Goal: Task Accomplishment & Management: Use online tool/utility

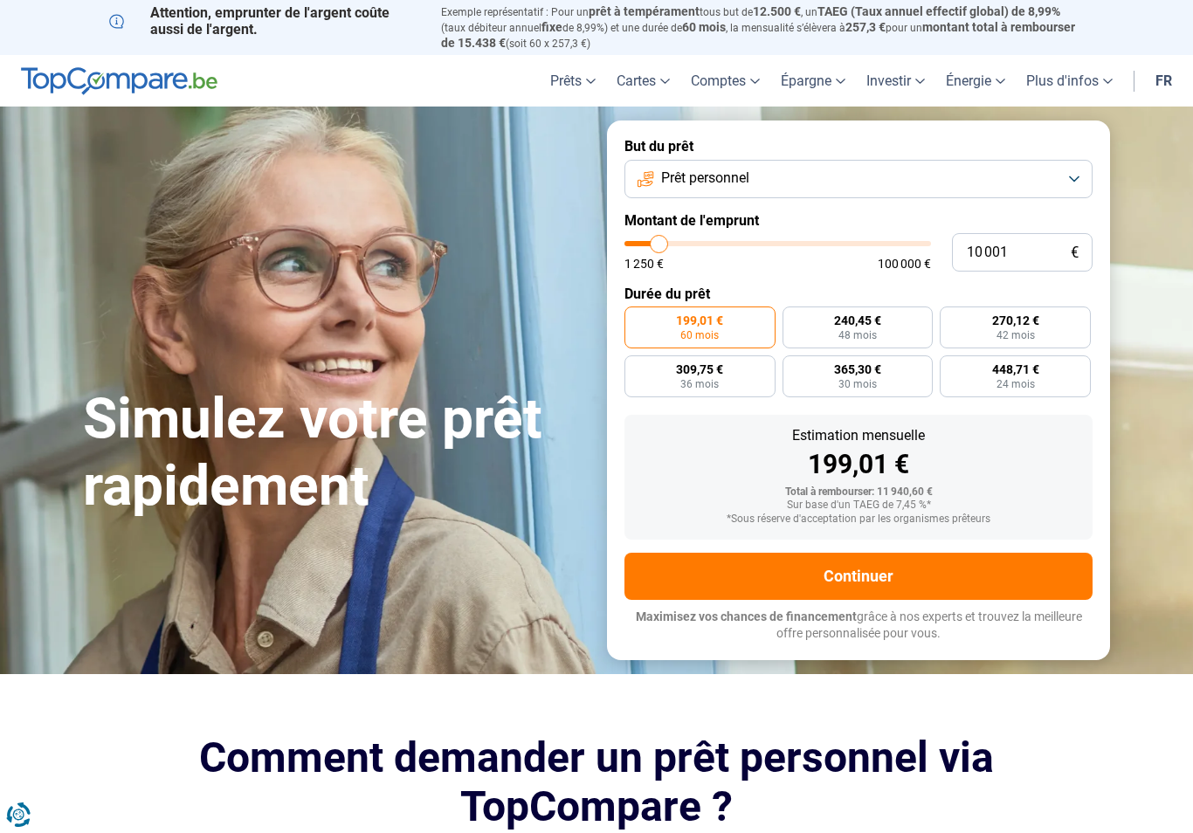
type input "13 250"
type input "13250"
type input "14 000"
type input "14000"
type input "15 250"
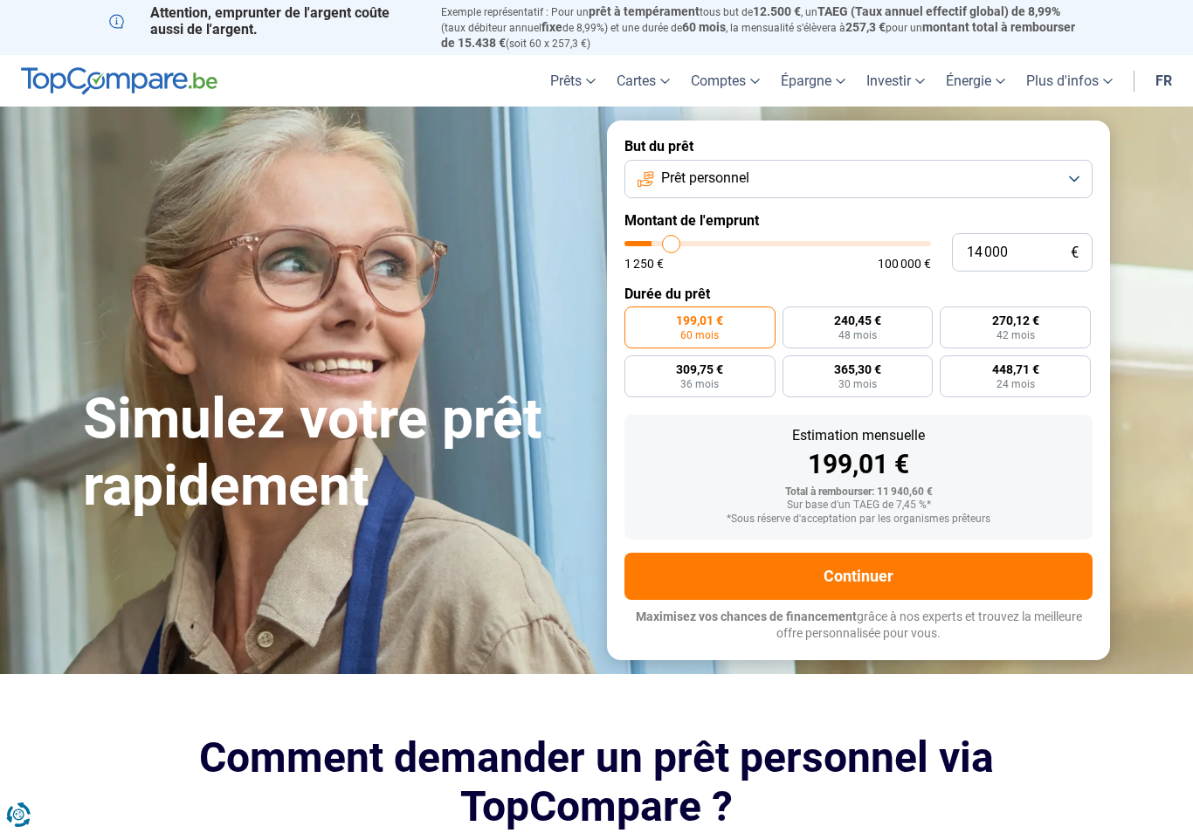
type input "15250"
type input "17 000"
type input "17000"
type input "19 500"
type input "19500"
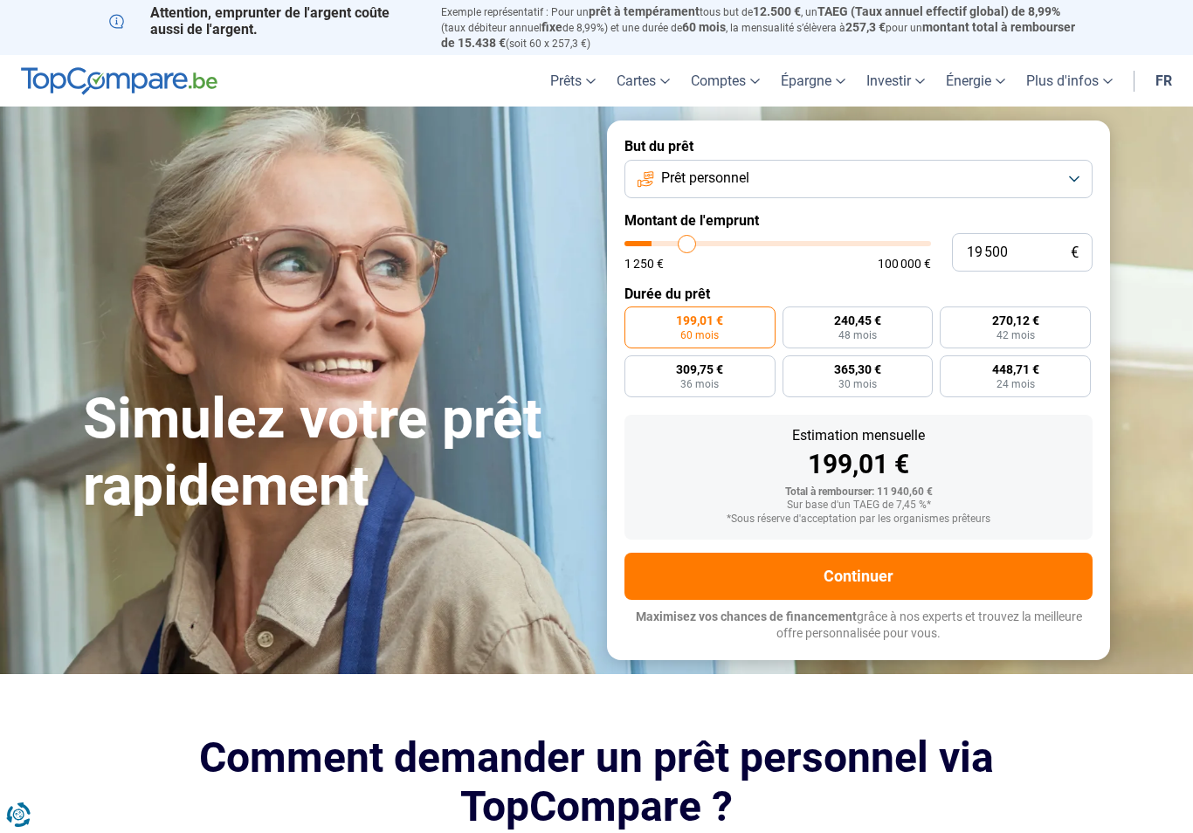
type input "22 000"
type input "22000"
type input "25 000"
type input "25000"
type input "27 500"
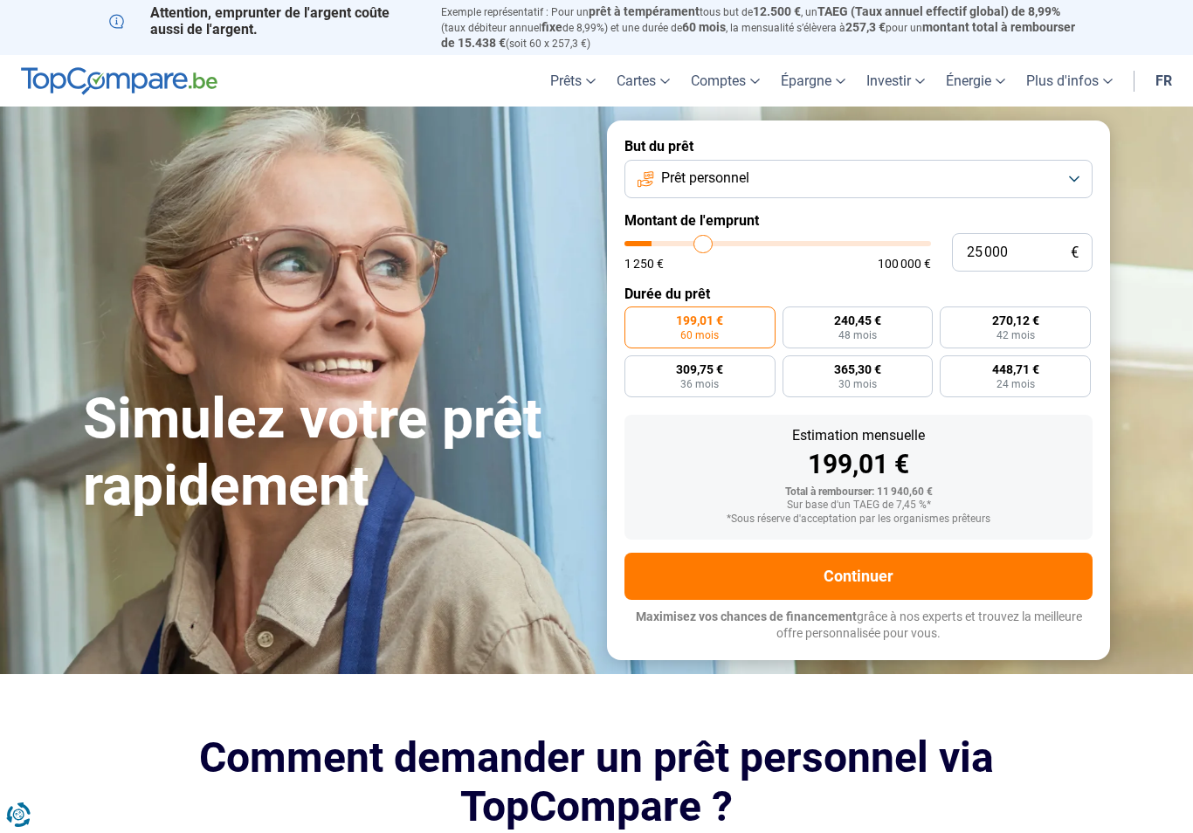
type input "27500"
type input "30 500"
type input "30500"
type input "33 500"
type input "33500"
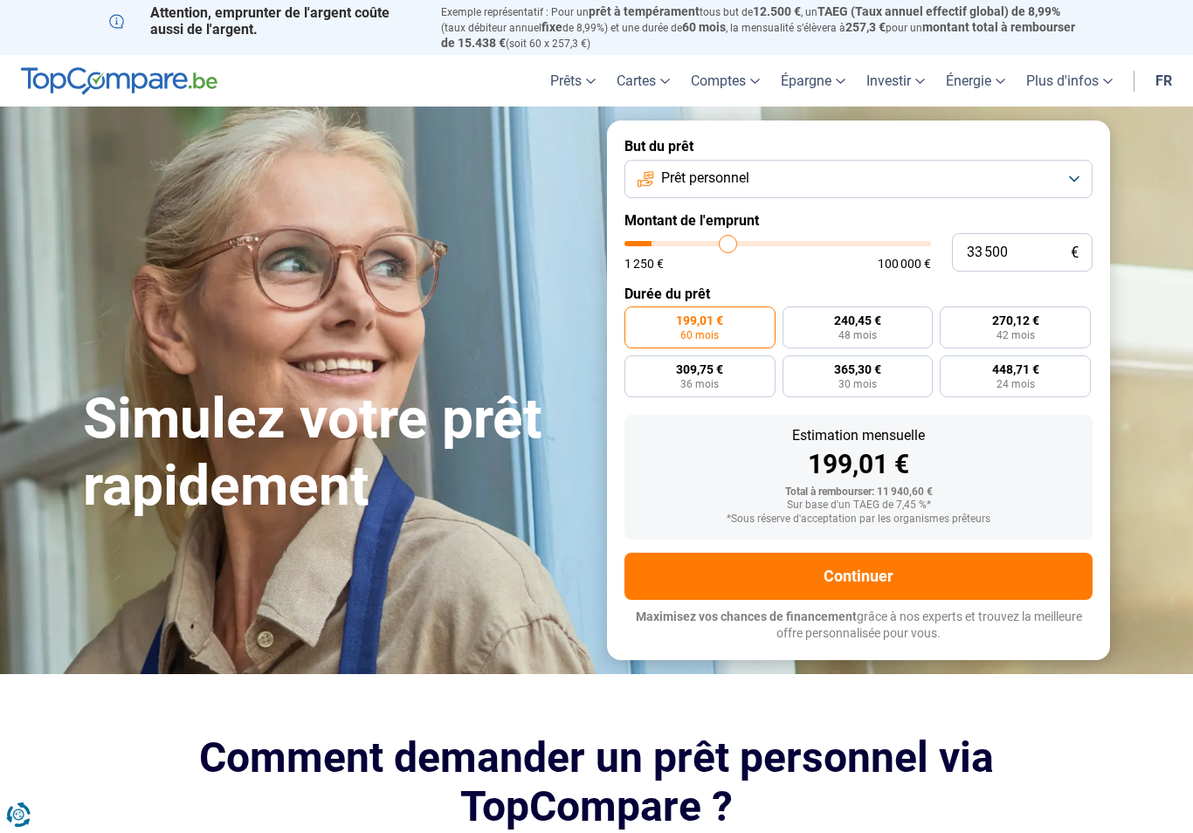
type input "36 500"
type input "36500"
type input "39 250"
type input "39250"
type input "41 750"
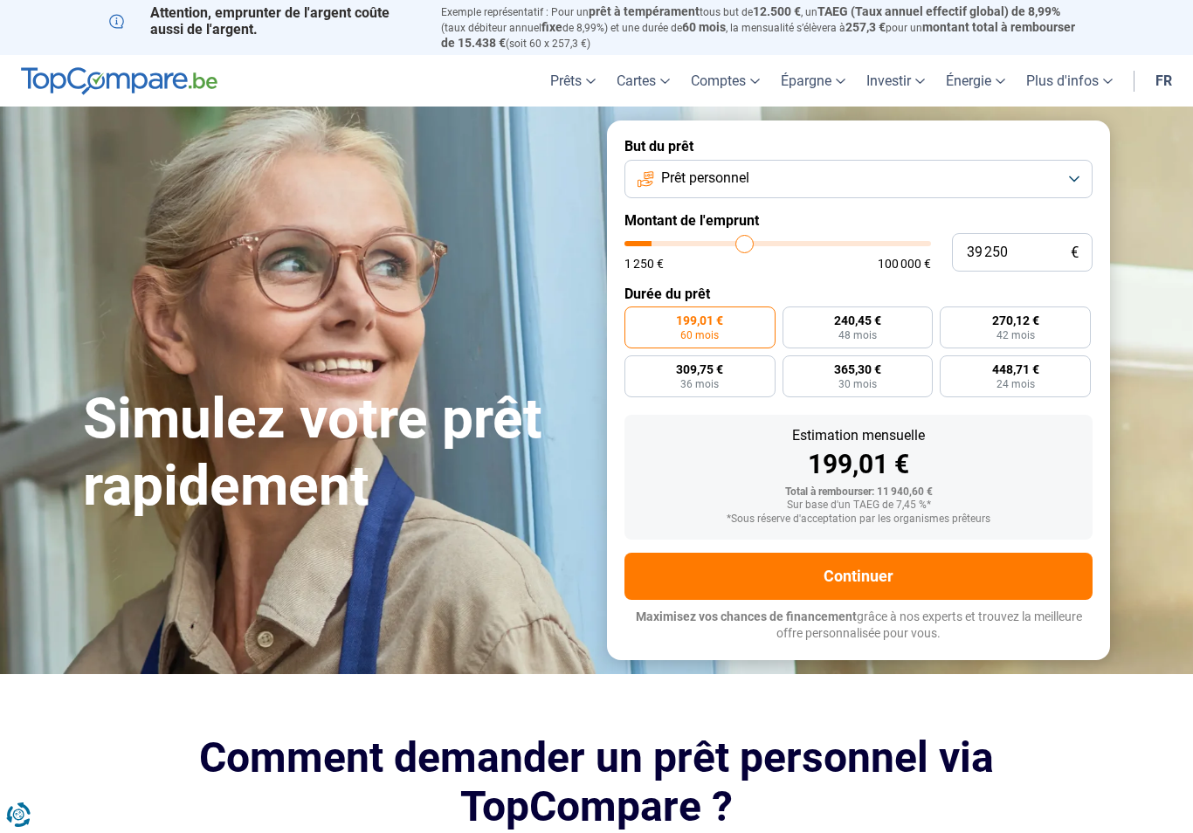
type input "41750"
type input "44 250"
type input "44250"
type input "46 250"
type input "46250"
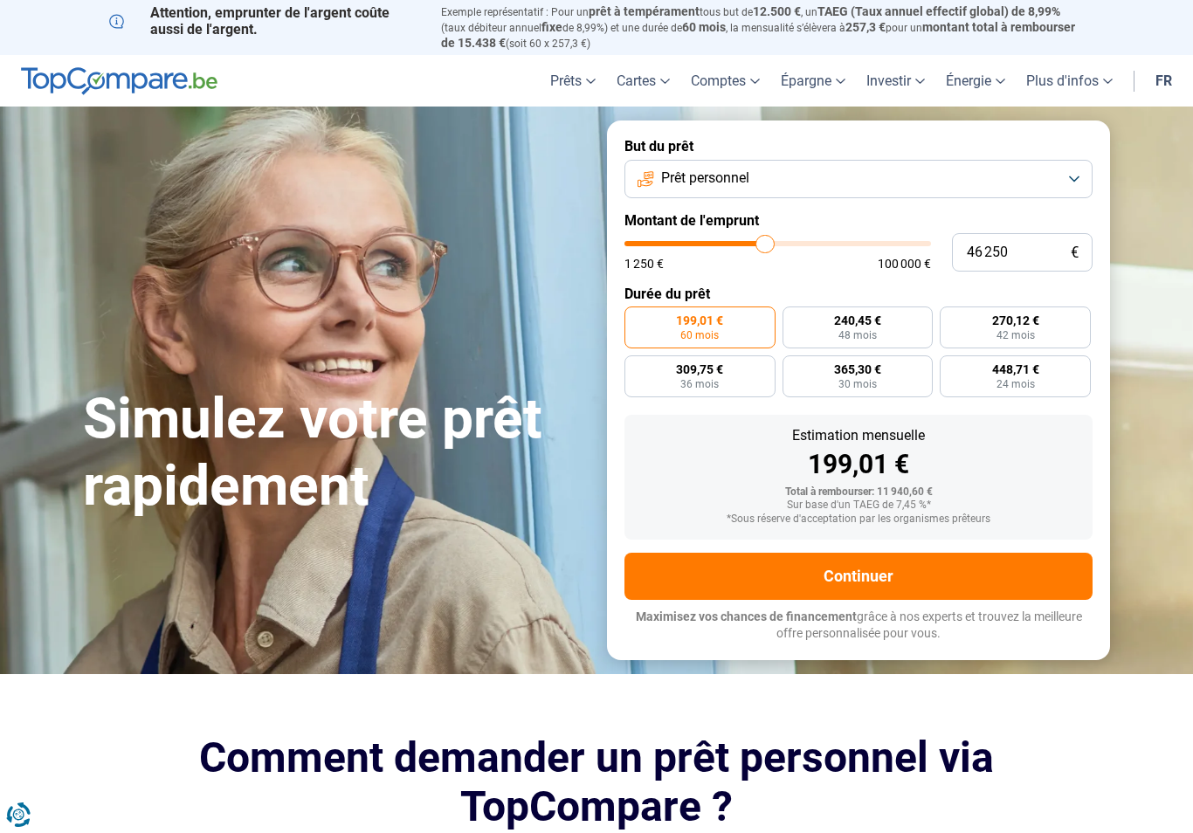
type input "50 250"
type input "50250"
type input "51 750"
type input "51750"
type input "53 250"
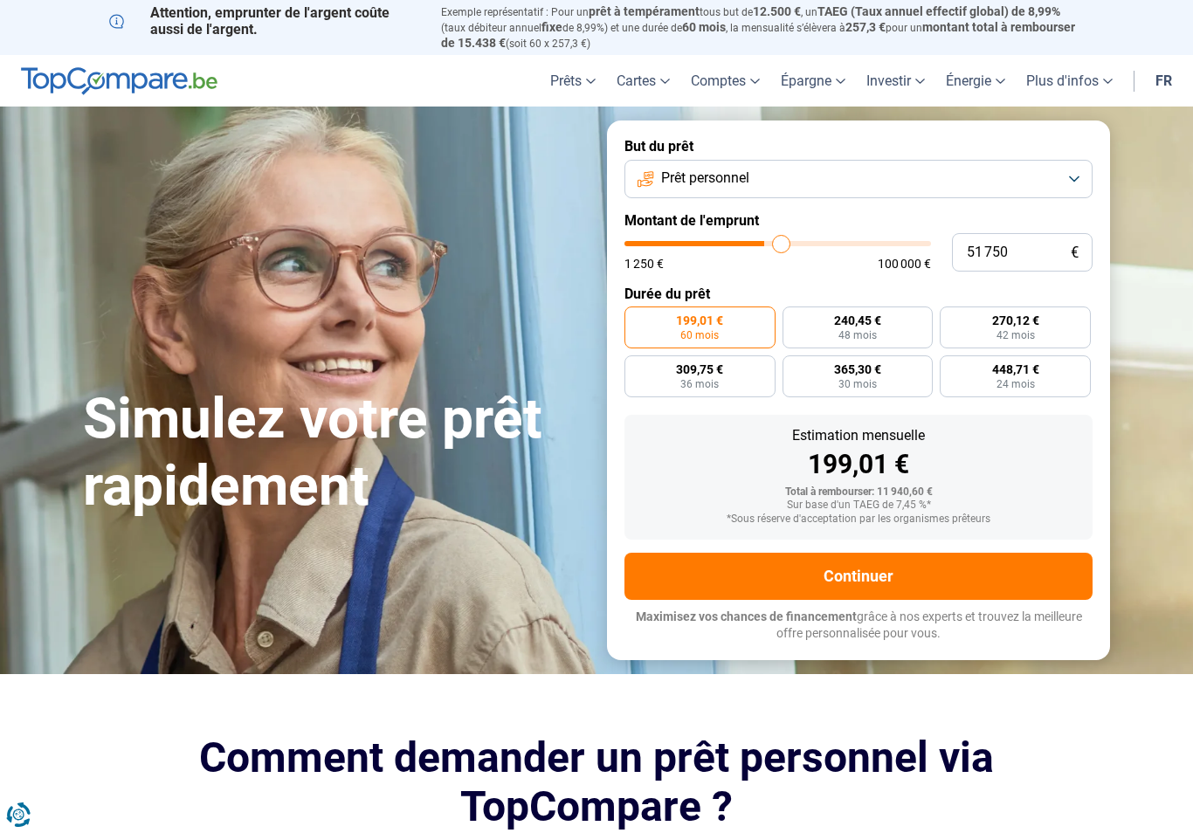
type input "53250"
type input "54 750"
type input "54750"
type input "56 500"
type input "56500"
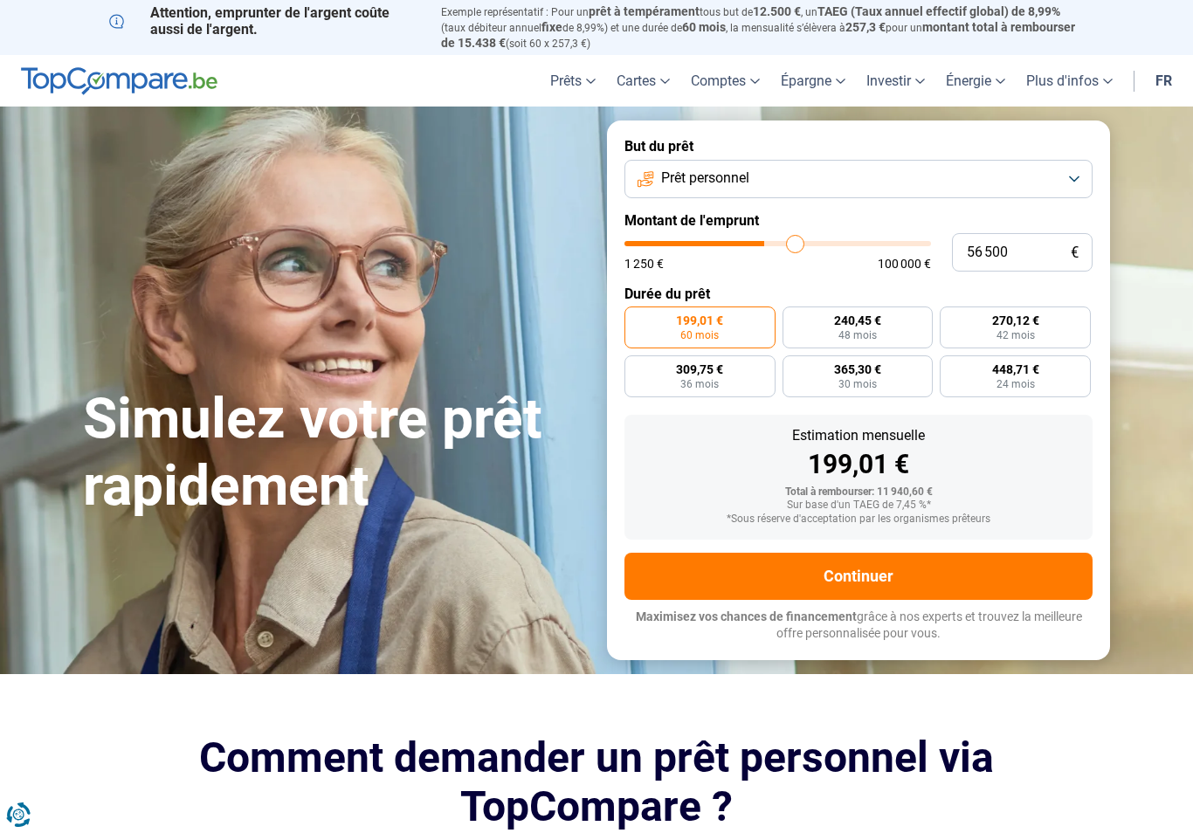
type input "58 000"
type input "58000"
type input "59 250"
type input "59250"
type input "60 750"
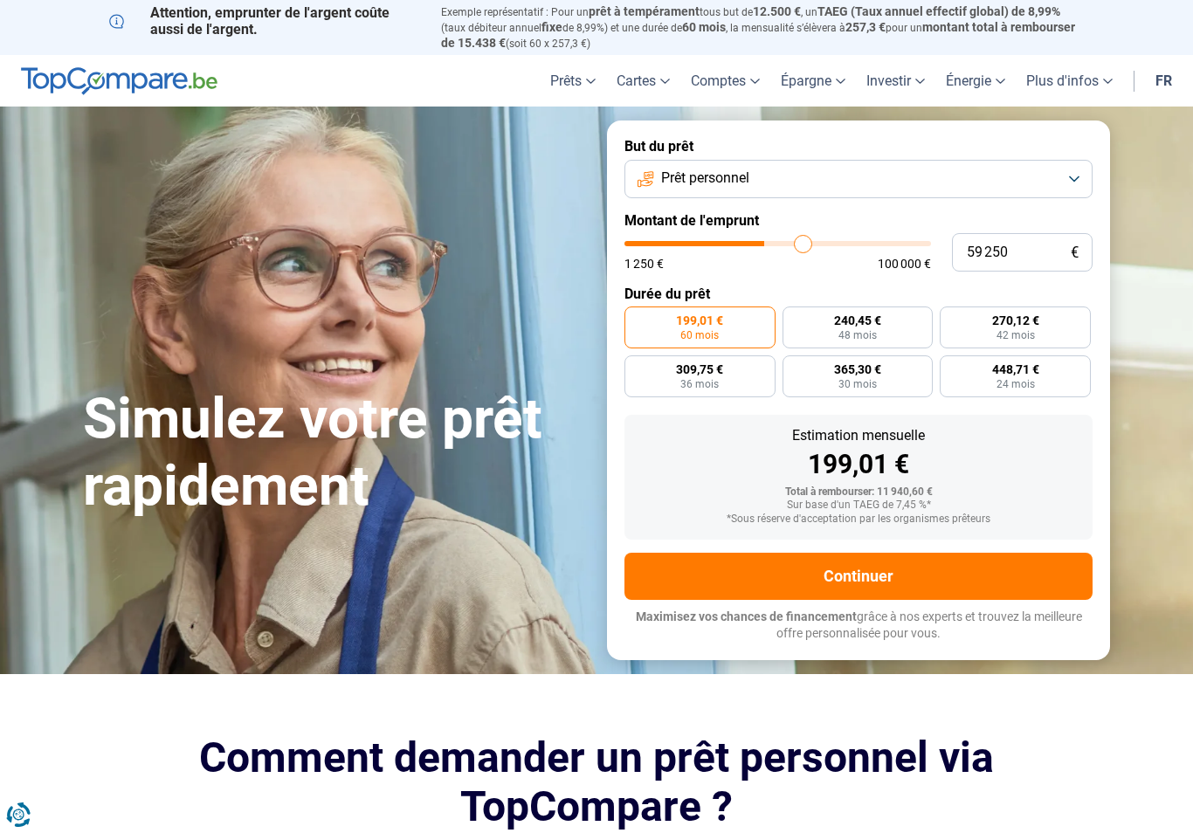
type input "60750"
type input "62 250"
type input "62250"
type input "64 000"
type input "64000"
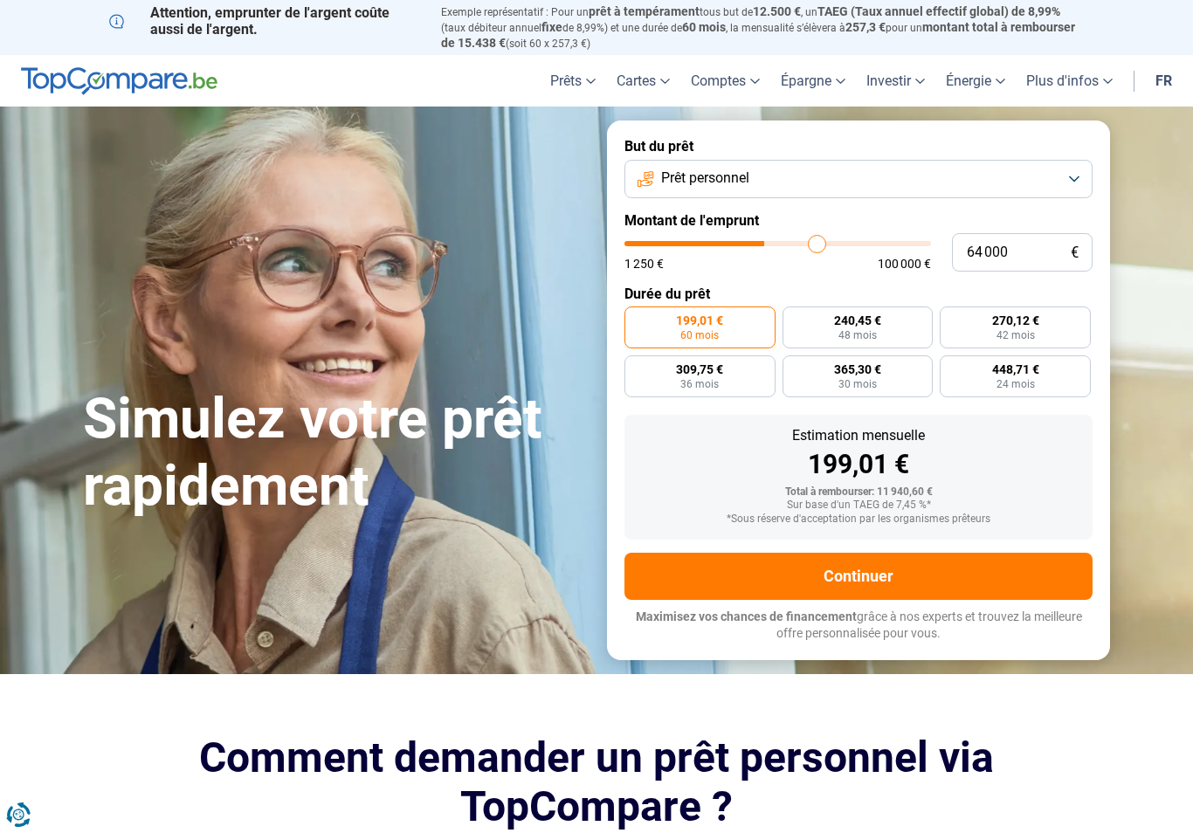
type input "65 500"
type input "65500"
type input "67 250"
type input "67250"
type input "69 000"
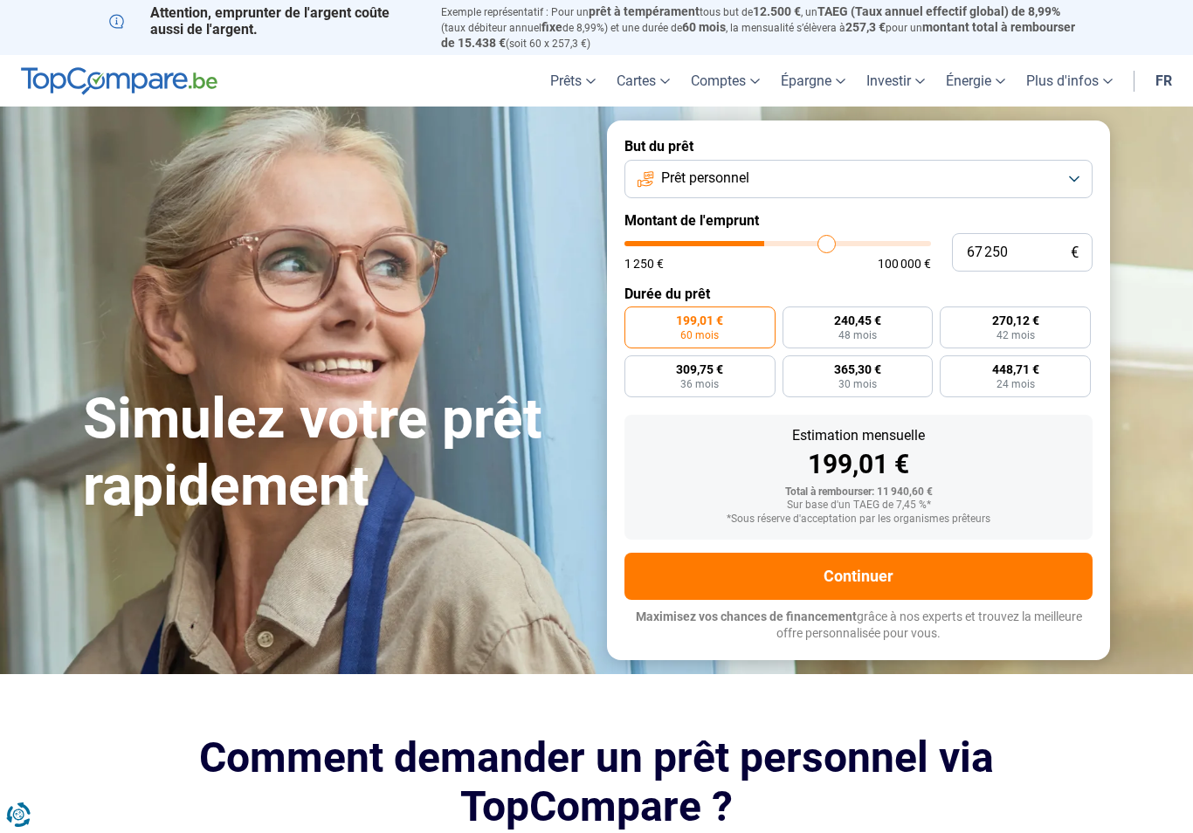
type input "69000"
type input "70 500"
type input "70500"
type input "72 000"
type input "72000"
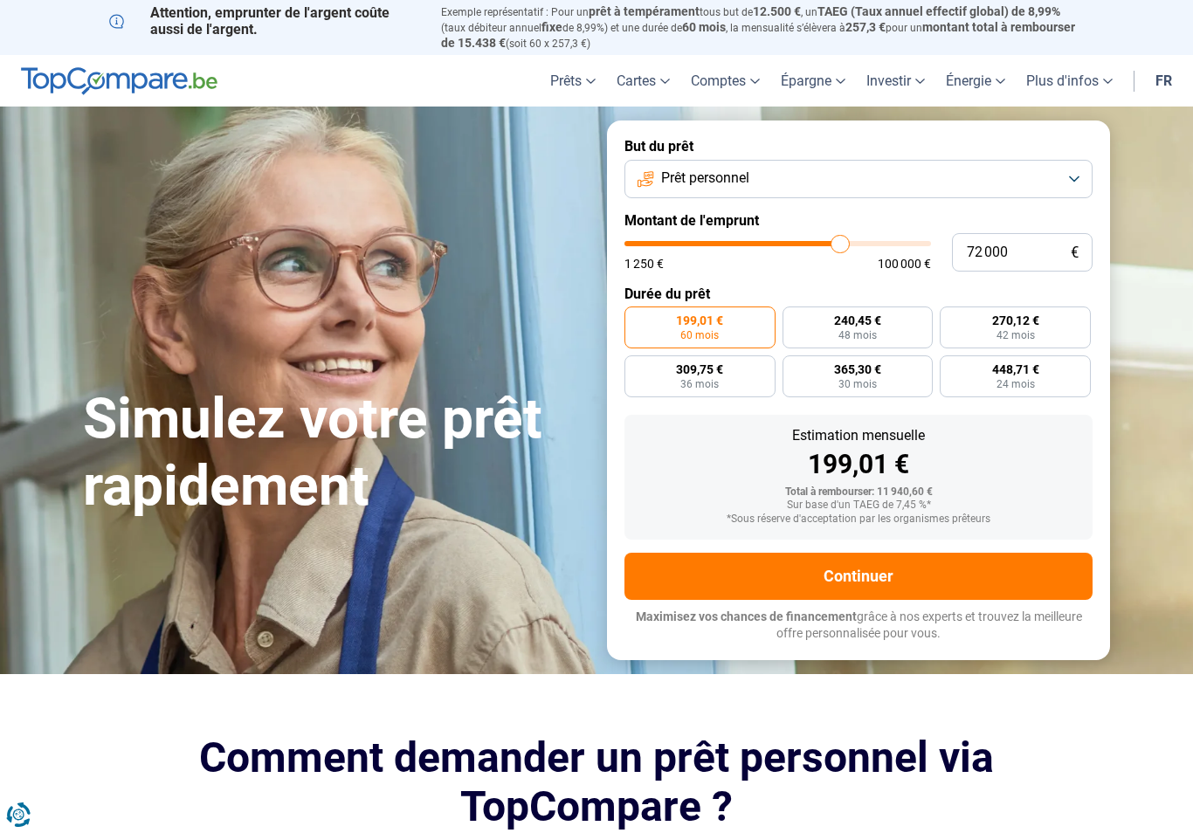
type input "73 500"
type input "73500"
type input "74 750"
type input "74750"
type input "76 000"
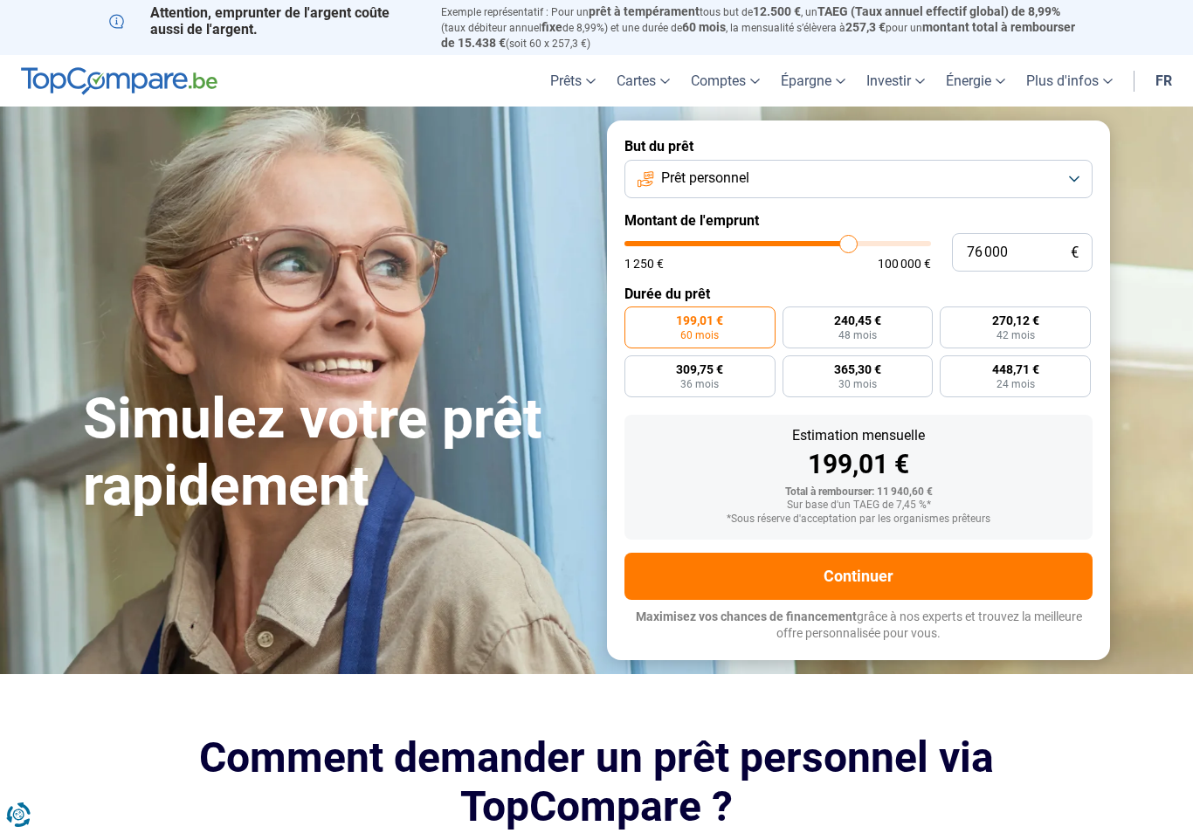
type input "76000"
type input "77 000"
type input "77000"
type input "78 000"
type input "78000"
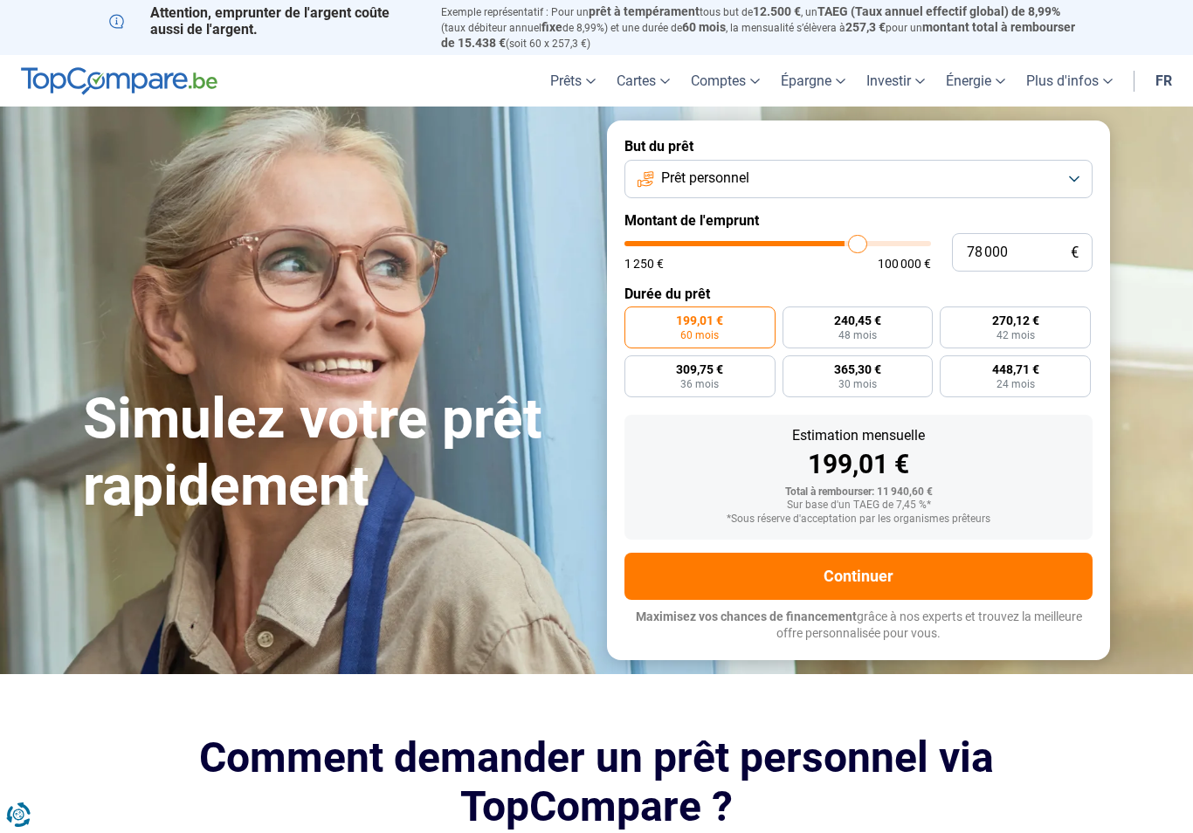
type input "79 000"
type input "79000"
type input "80 000"
type input "80000"
type input "80 500"
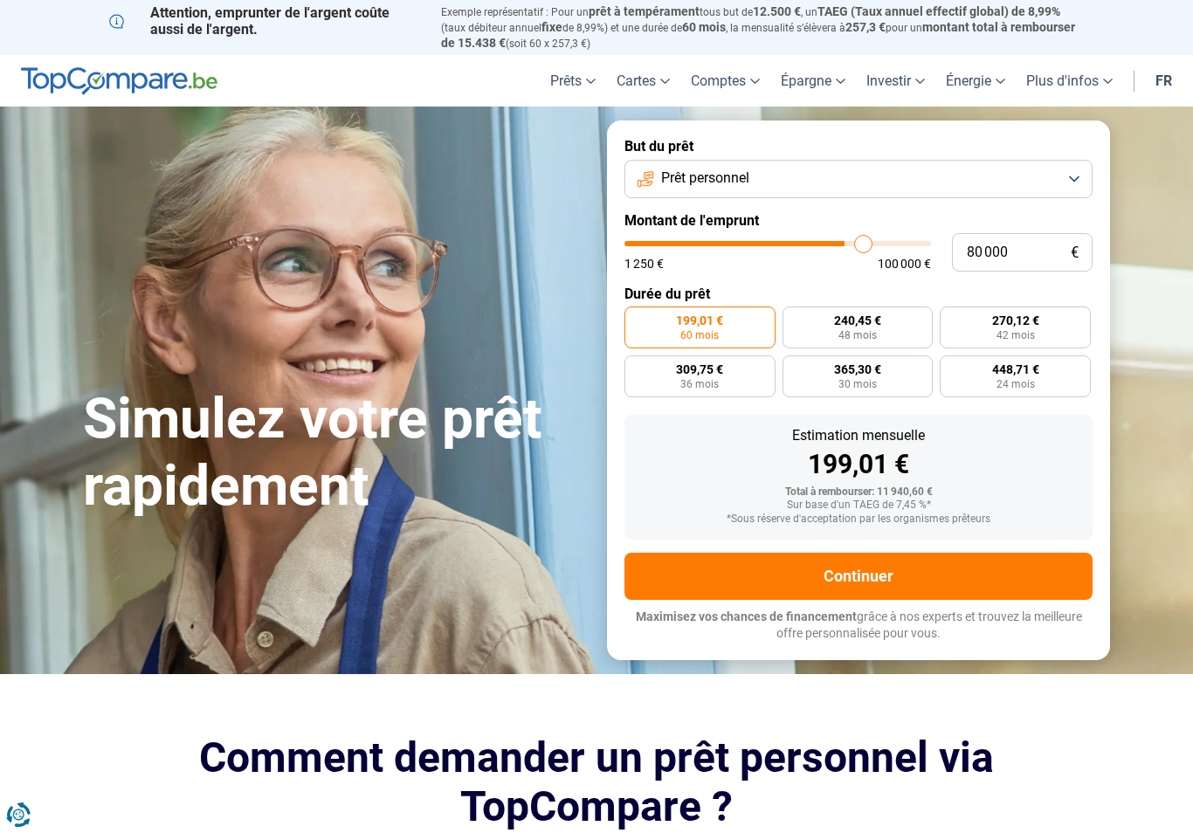
type input "80500"
type input "81 500"
type input "81500"
type input "82 250"
type input "82250"
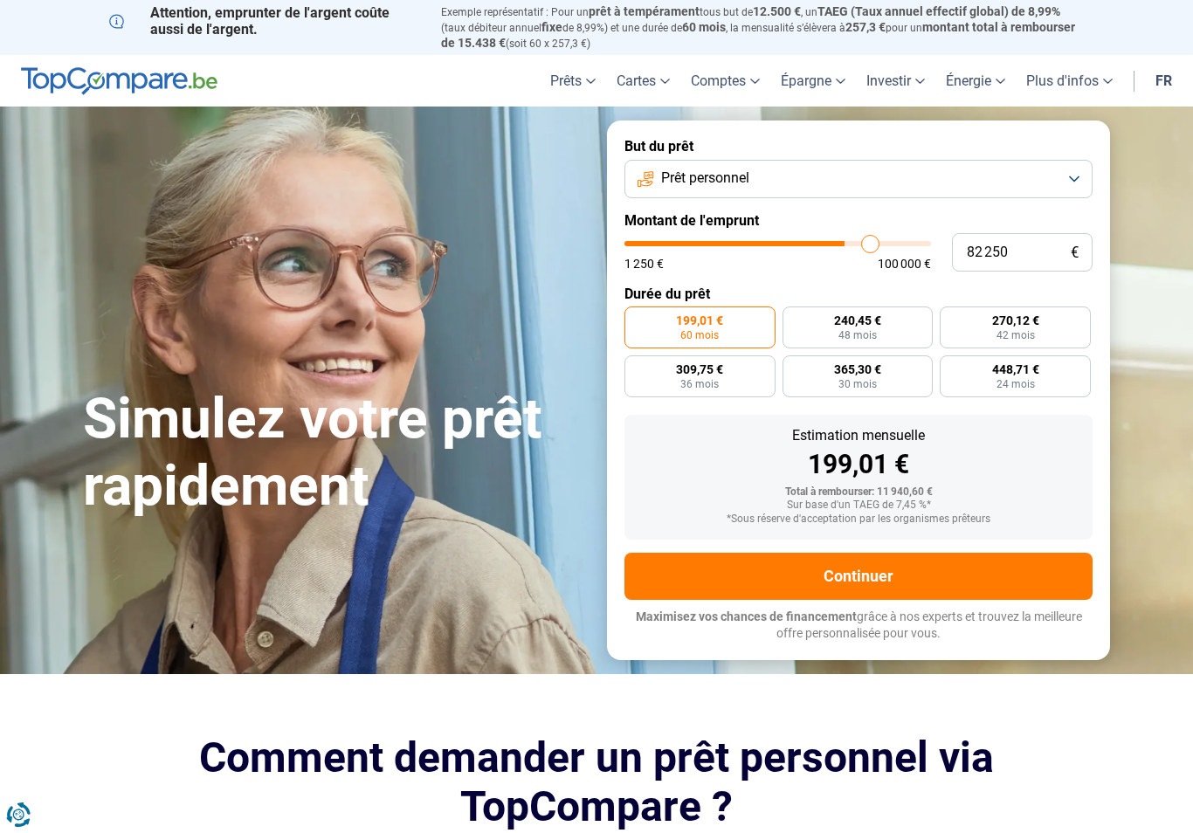
type input "83 000"
type input "83000"
type input "83 500"
type input "83500"
type input "84 000"
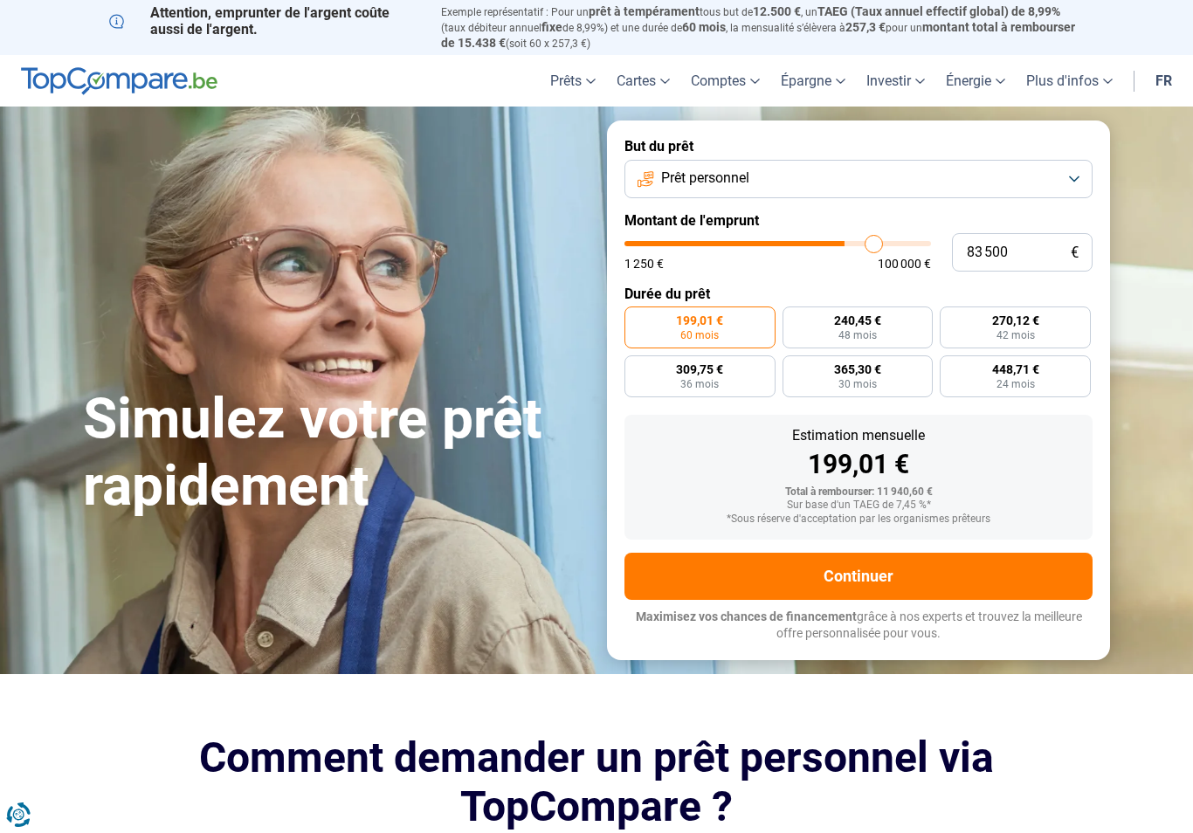
type input "84000"
type input "84 500"
type input "84500"
type input "84 750"
type input "84750"
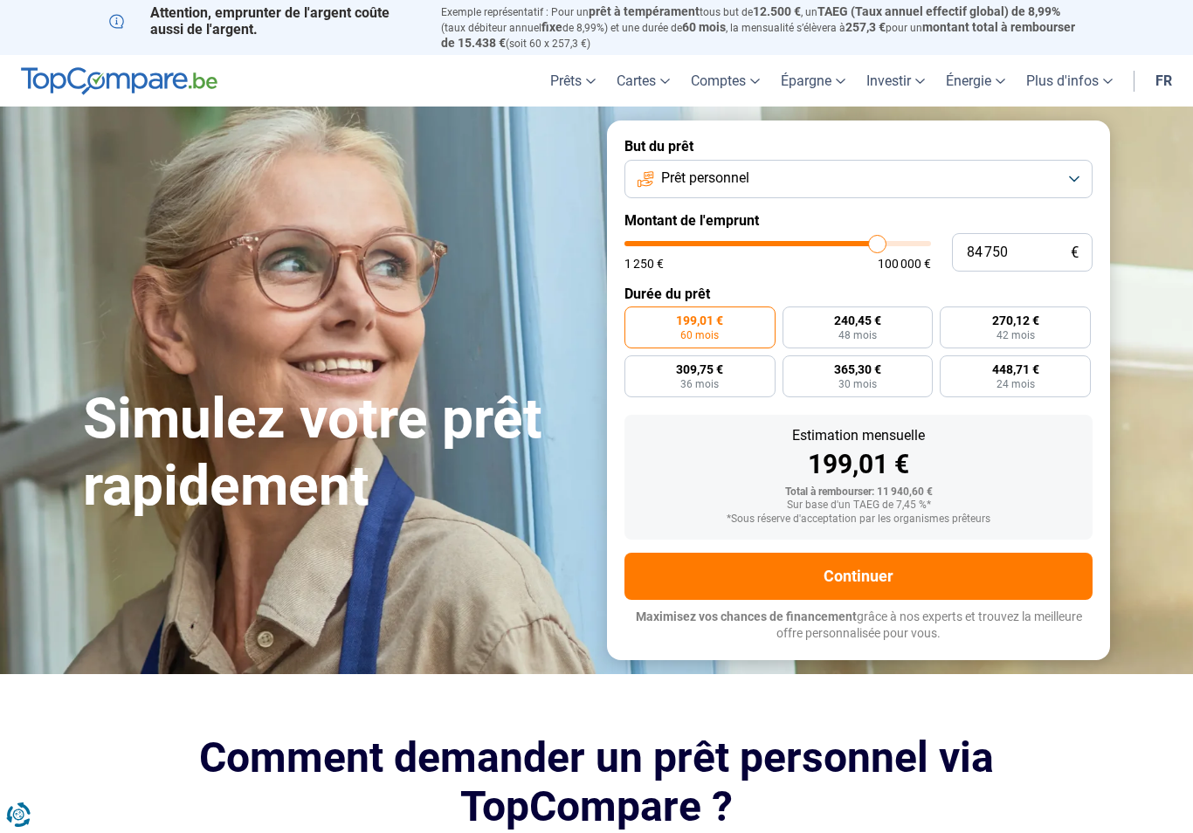
type input "85 000"
type input "85000"
type input "85 250"
type input "85250"
type input "85 750"
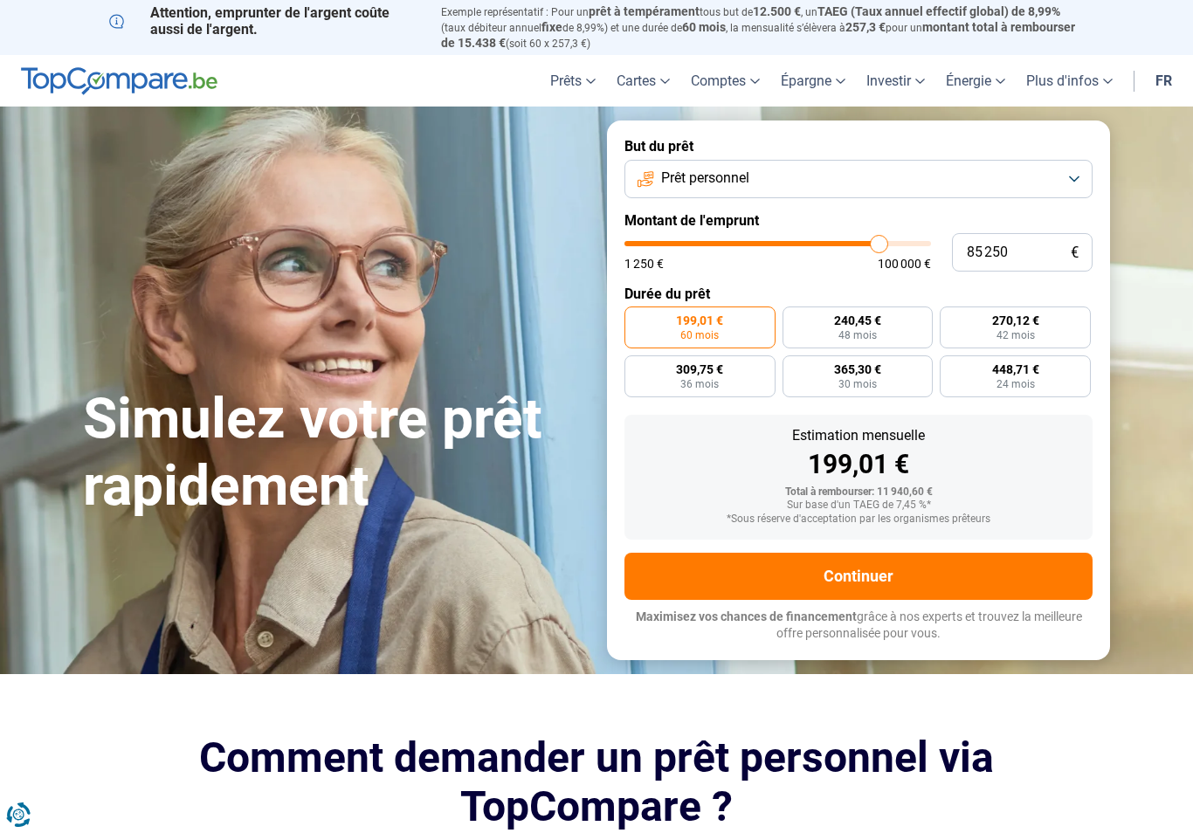
type input "85750"
type input "86 250"
type input "86250"
type input "86 500"
type input "86500"
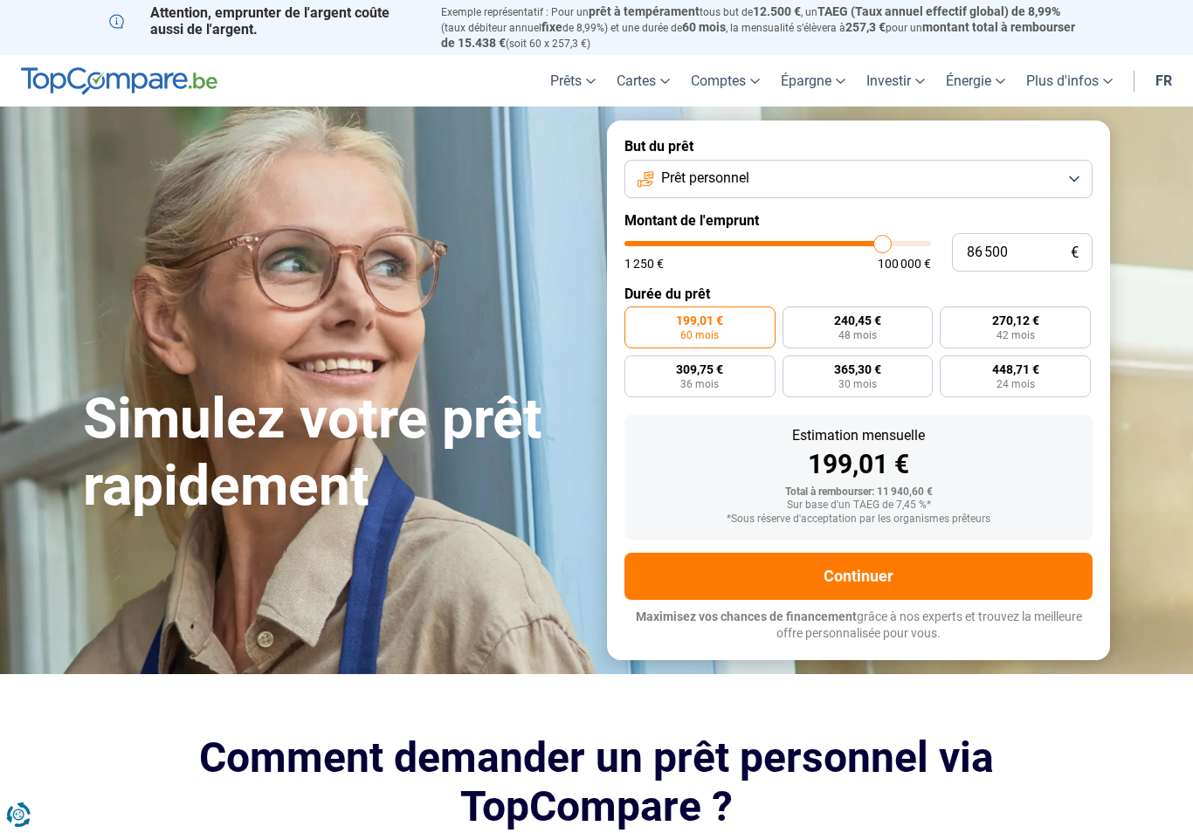
type input "86 250"
type input "86250"
type input "86 000"
type input "86000"
type input "85 750"
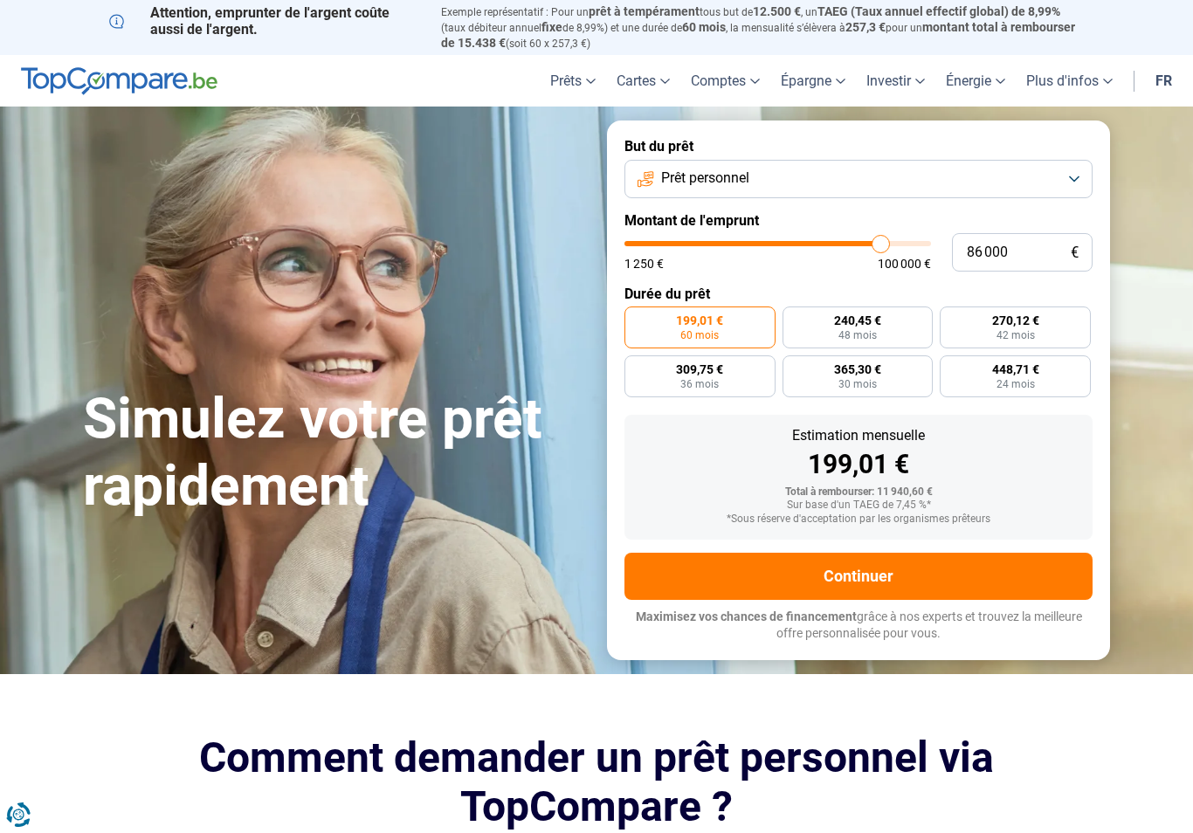
type input "85750"
type input "85 000"
type input "85000"
type input "84 750"
type input "84750"
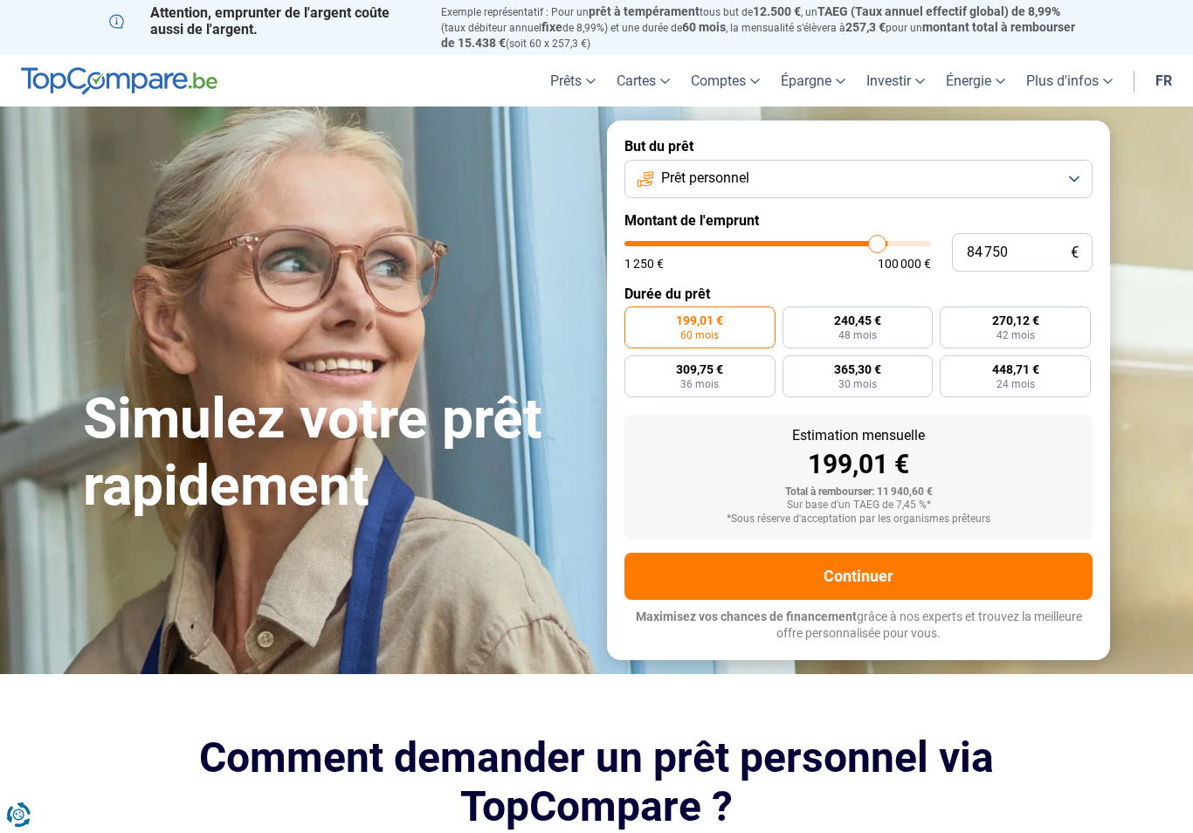
type input "83 750"
type input "83750"
type input "82 500"
type input "82500"
type input "81 750"
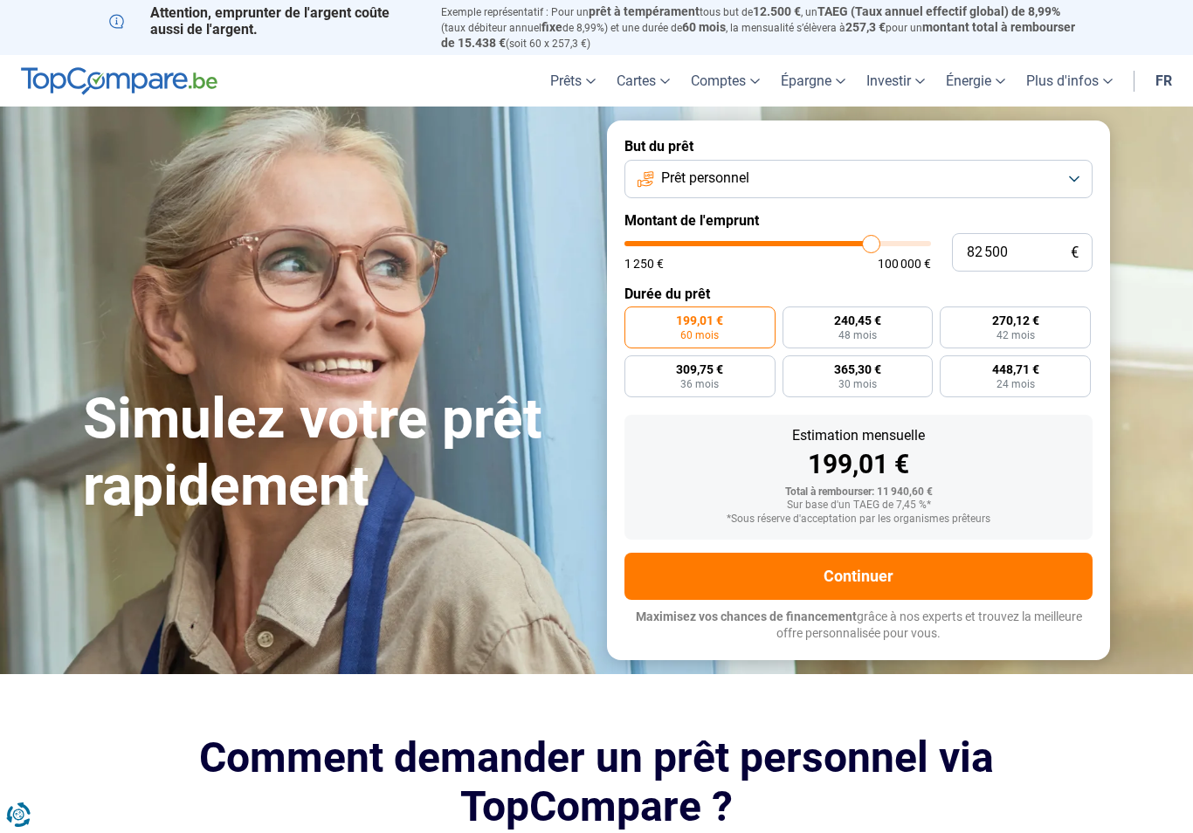
type input "81750"
type input "80 500"
type input "80500"
type input "79 250"
type input "79250"
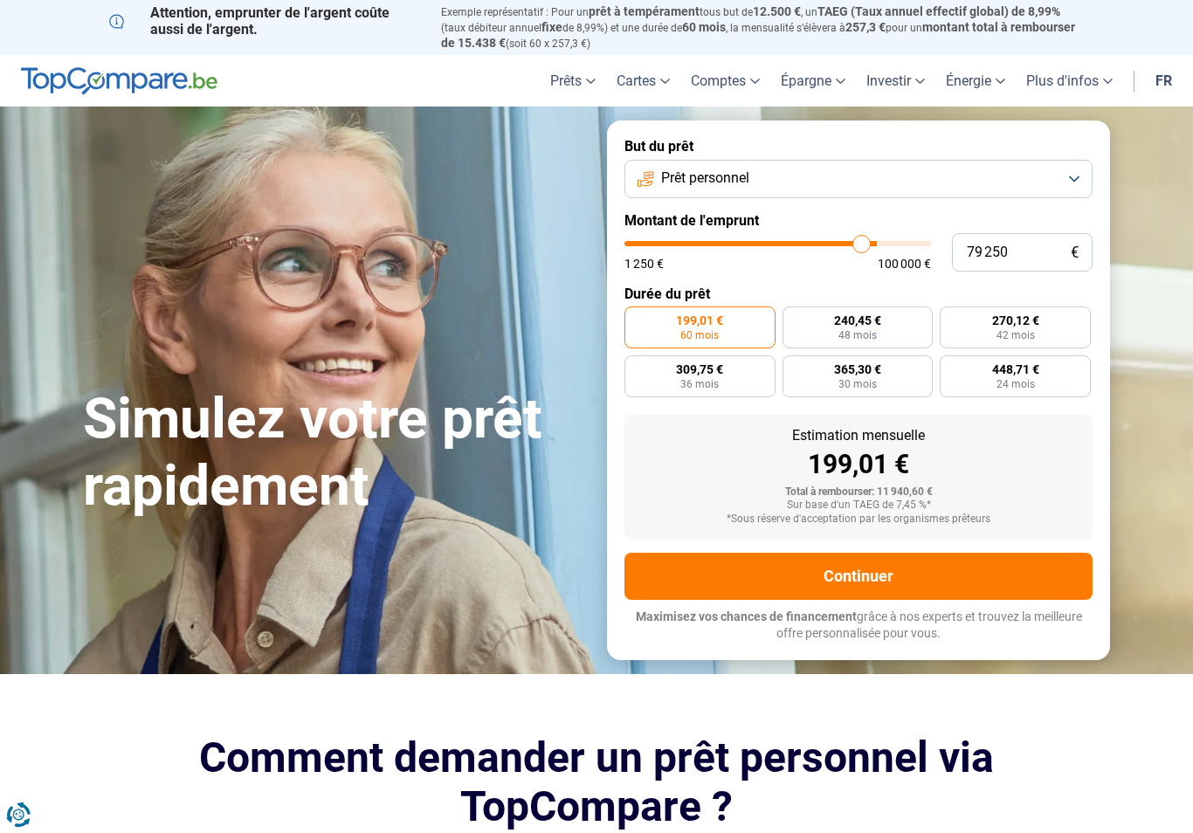
type input "78 500"
type input "78500"
type input "77 500"
type input "77500"
type input "76 250"
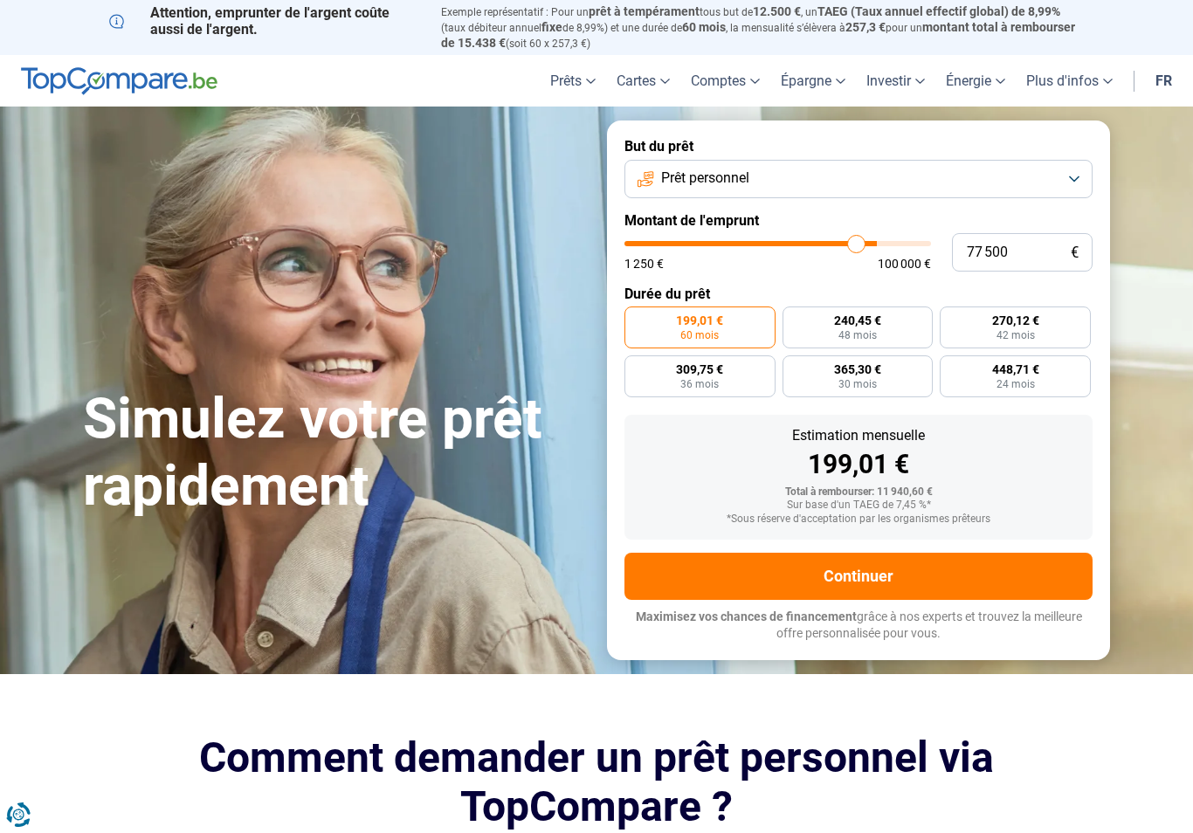
type input "76250"
type input "75 500"
type input "75500"
type input "74 500"
type input "74500"
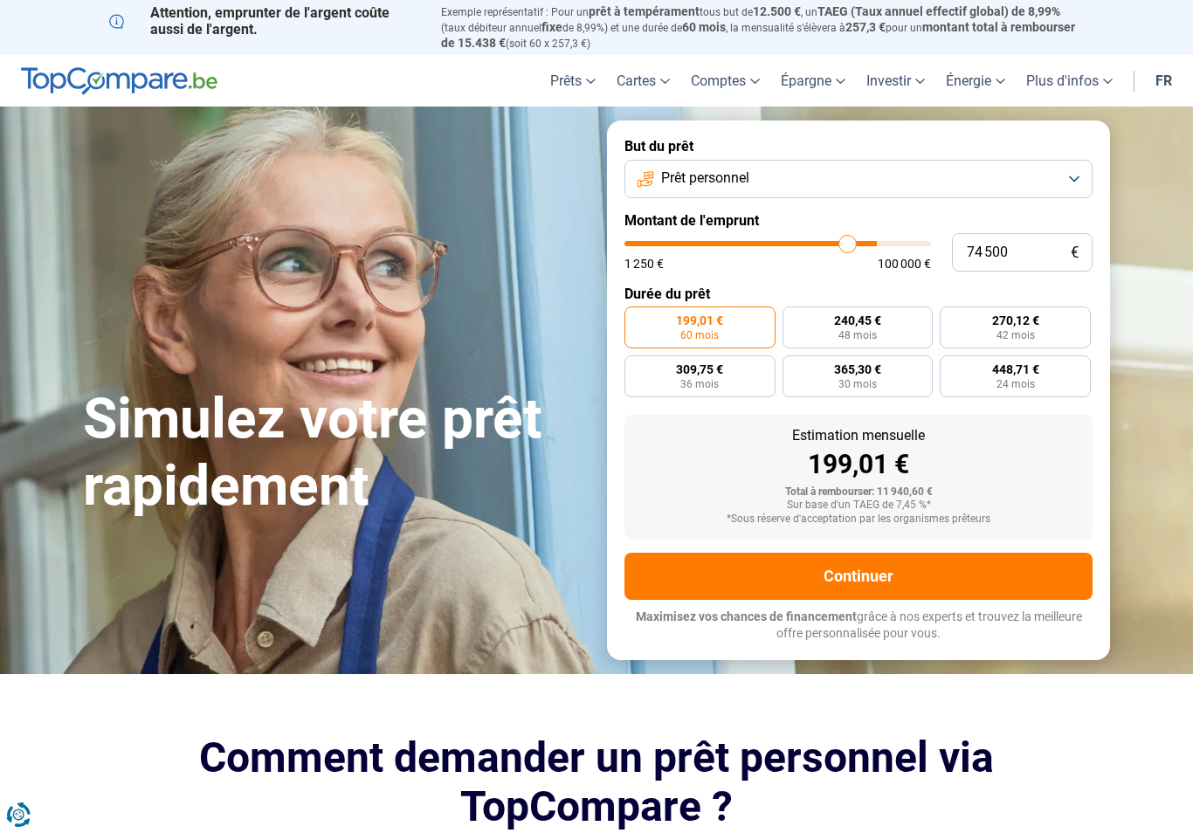
type input "74 000"
type input "74000"
type input "73 250"
type input "73250"
type input "72 750"
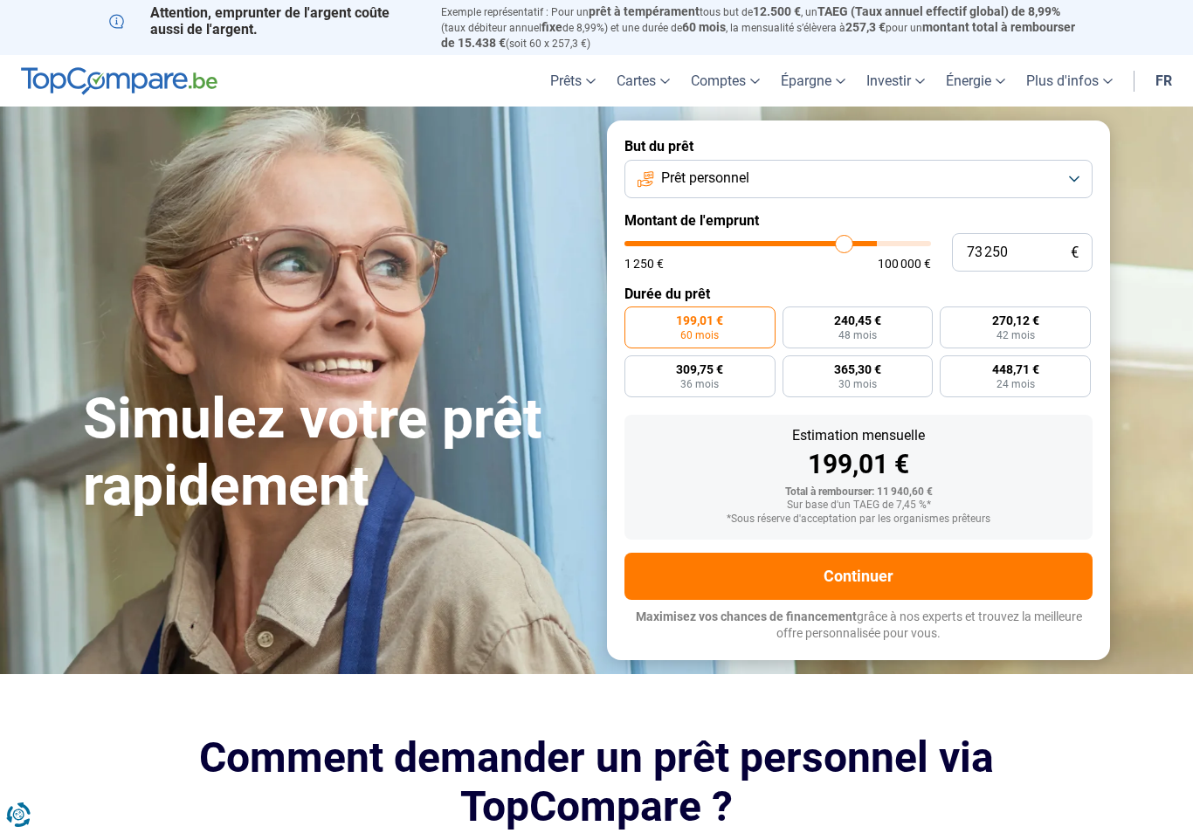
type input "72750"
type input "72 500"
type input "72500"
type input "71 750"
type input "71750"
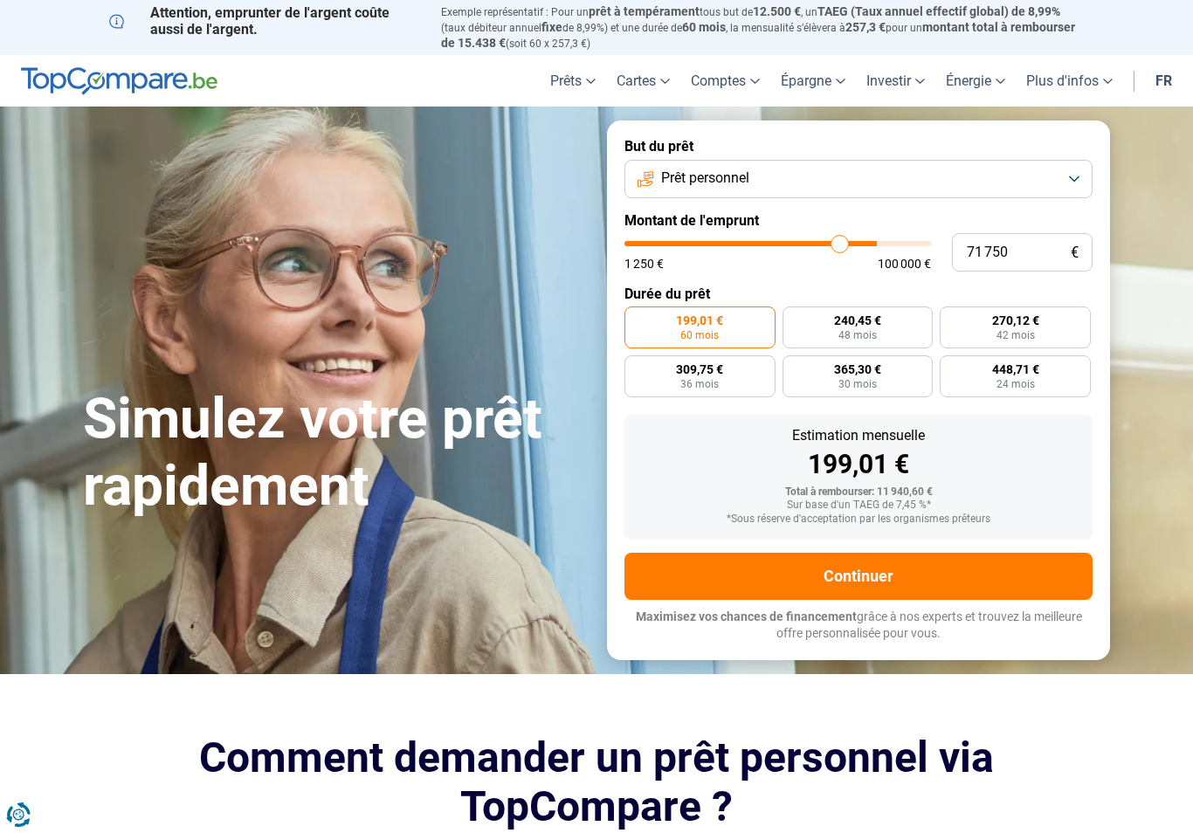
type input "71 250"
type input "71250"
type input "71 000"
type input "71000"
type input "70 250"
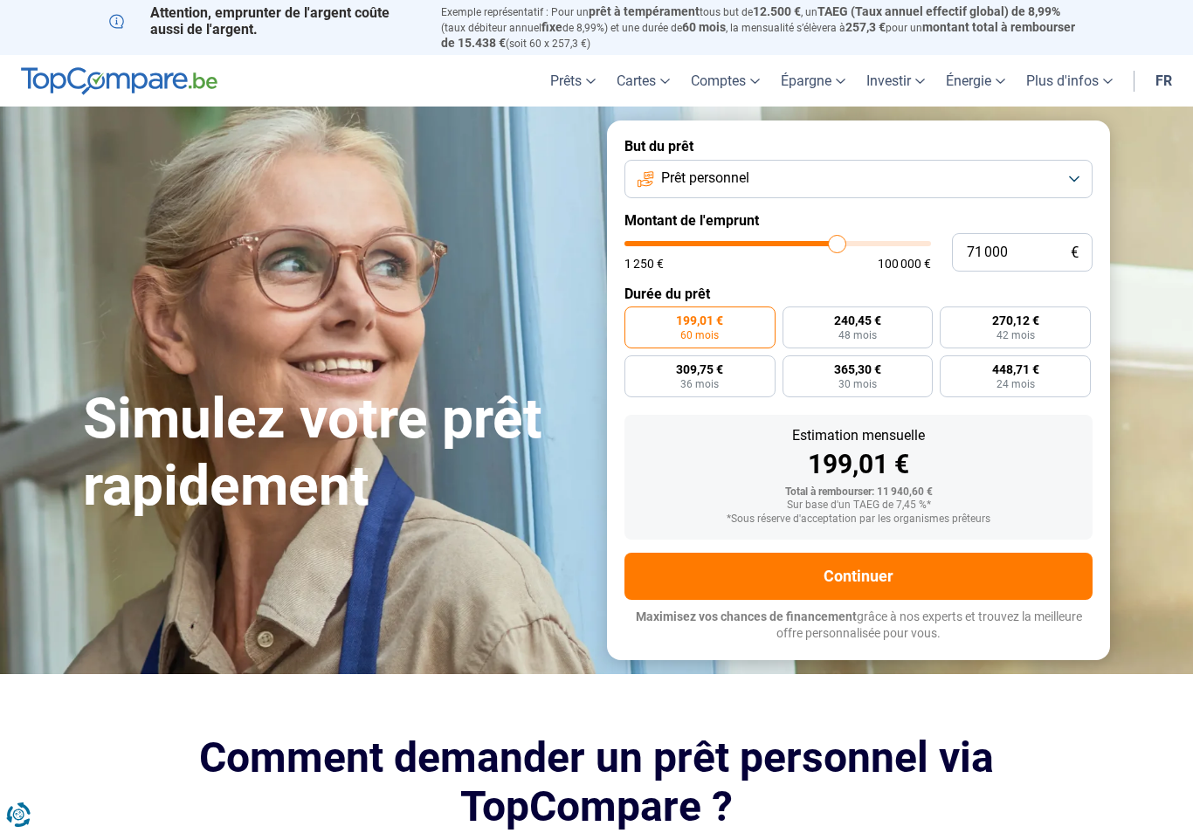
type input "70250"
type input "69 750"
type input "69750"
type input "69 500"
type input "69500"
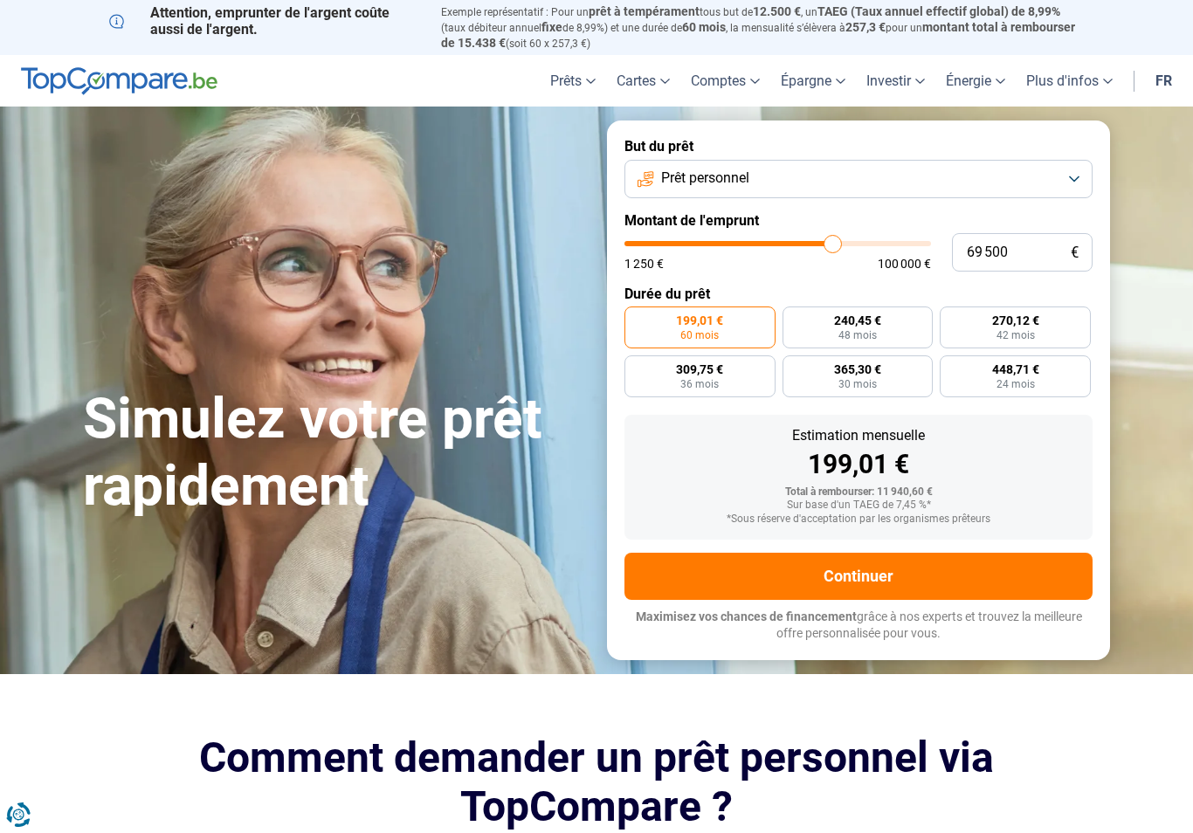
type input "69 000"
type input "69000"
type input "68 750"
type input "68750"
type input "68 500"
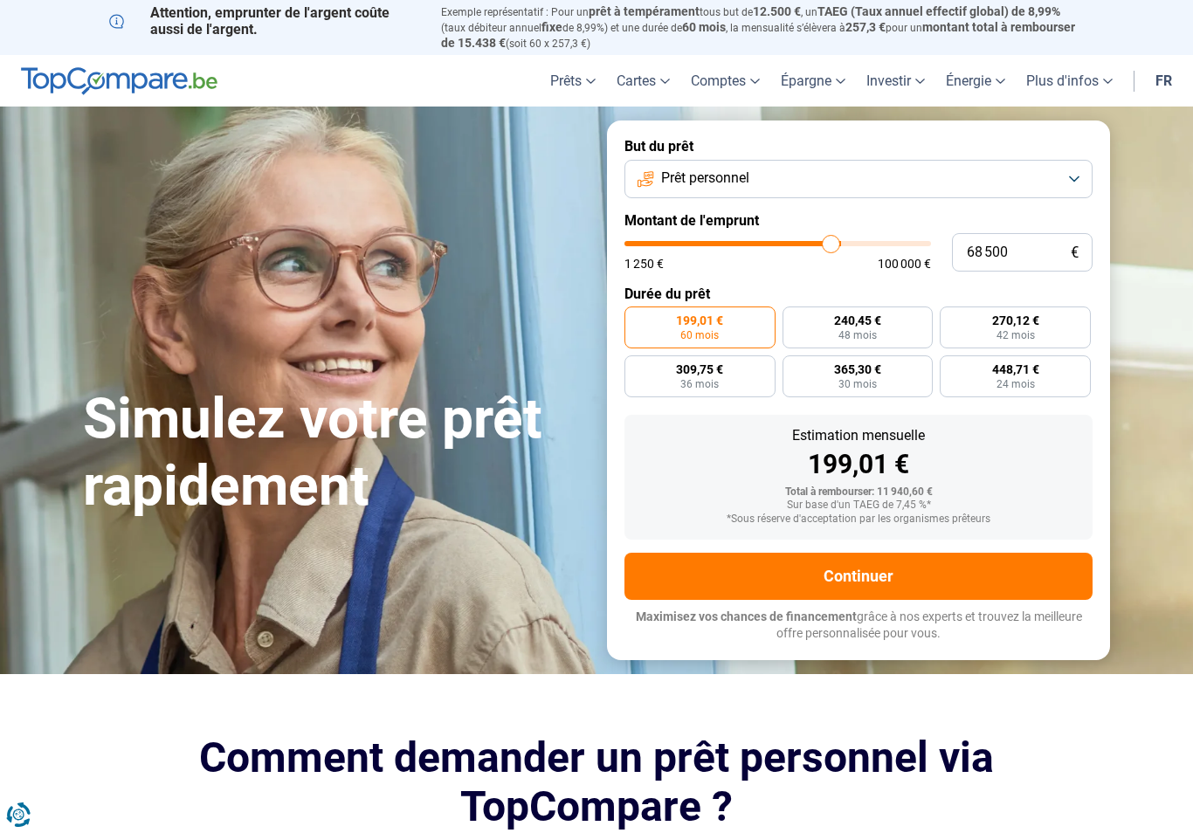
type input "68500"
type input "68 250"
type input "68250"
type input "68 000"
type input "68000"
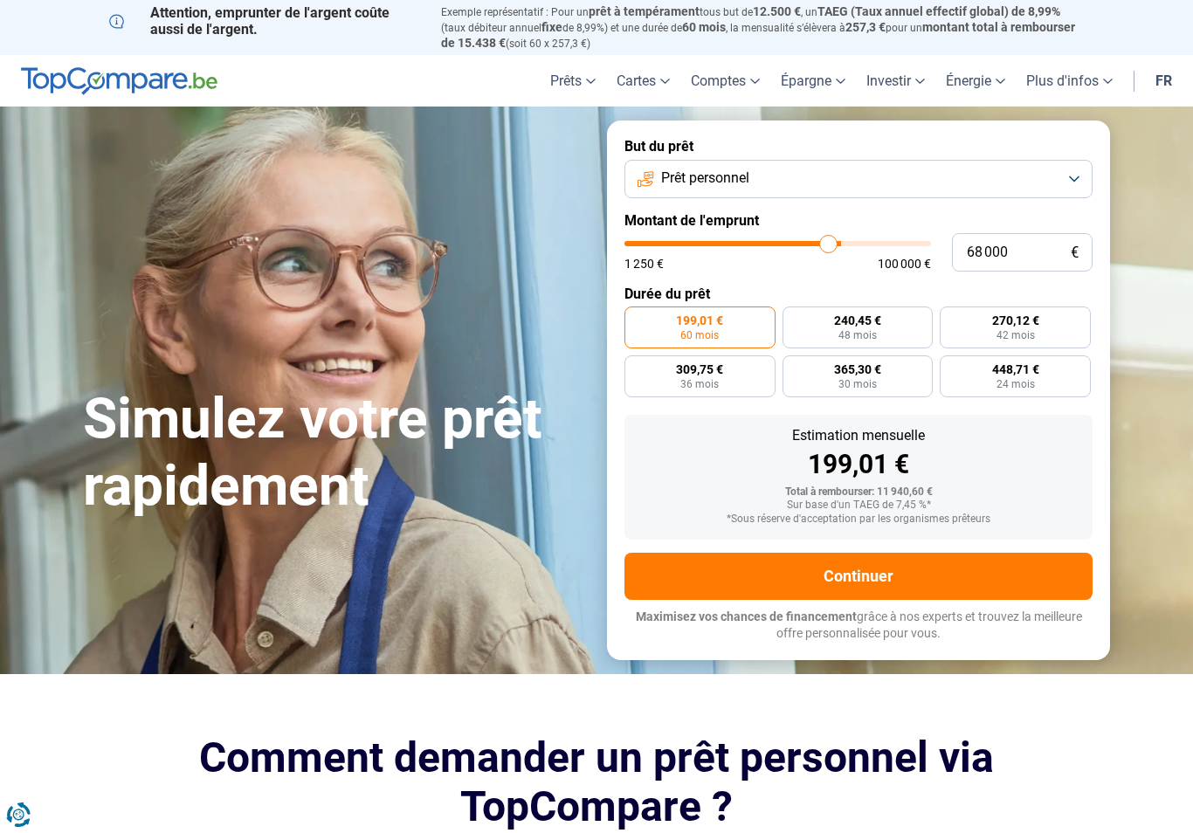
type input "67 500"
type input "67500"
type input "67 250"
type input "67250"
type input "67 000"
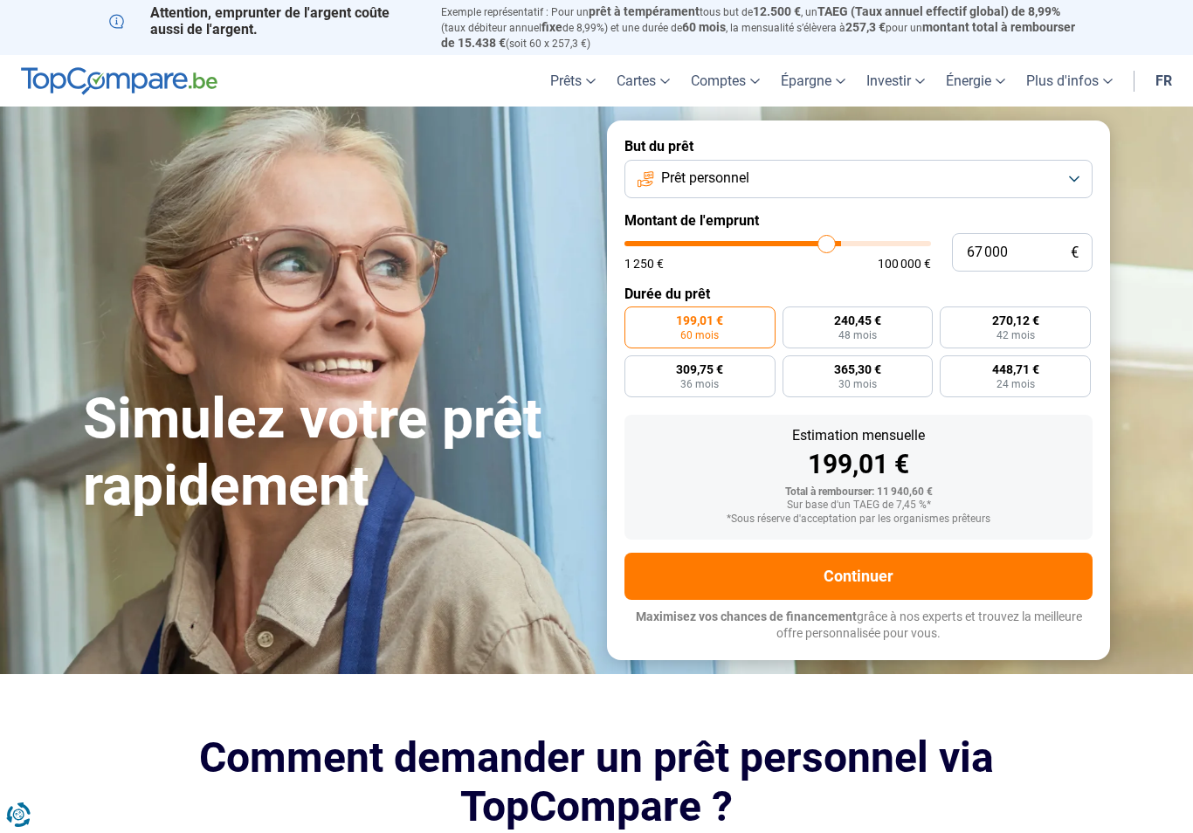
type input "67000"
type input "66 750"
type input "66750"
type input "66 500"
type input "66500"
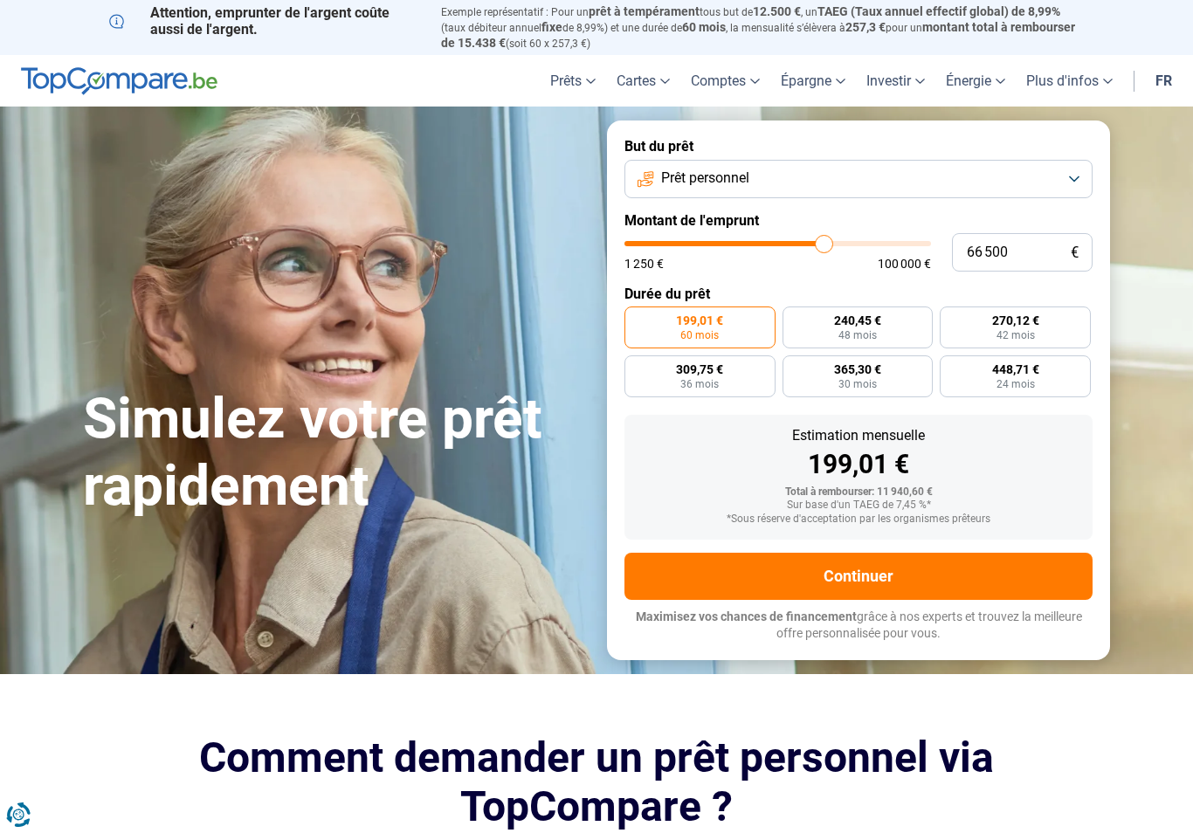
type input "66 000"
type input "66000"
type input "65 750"
type input "65750"
type input "65 500"
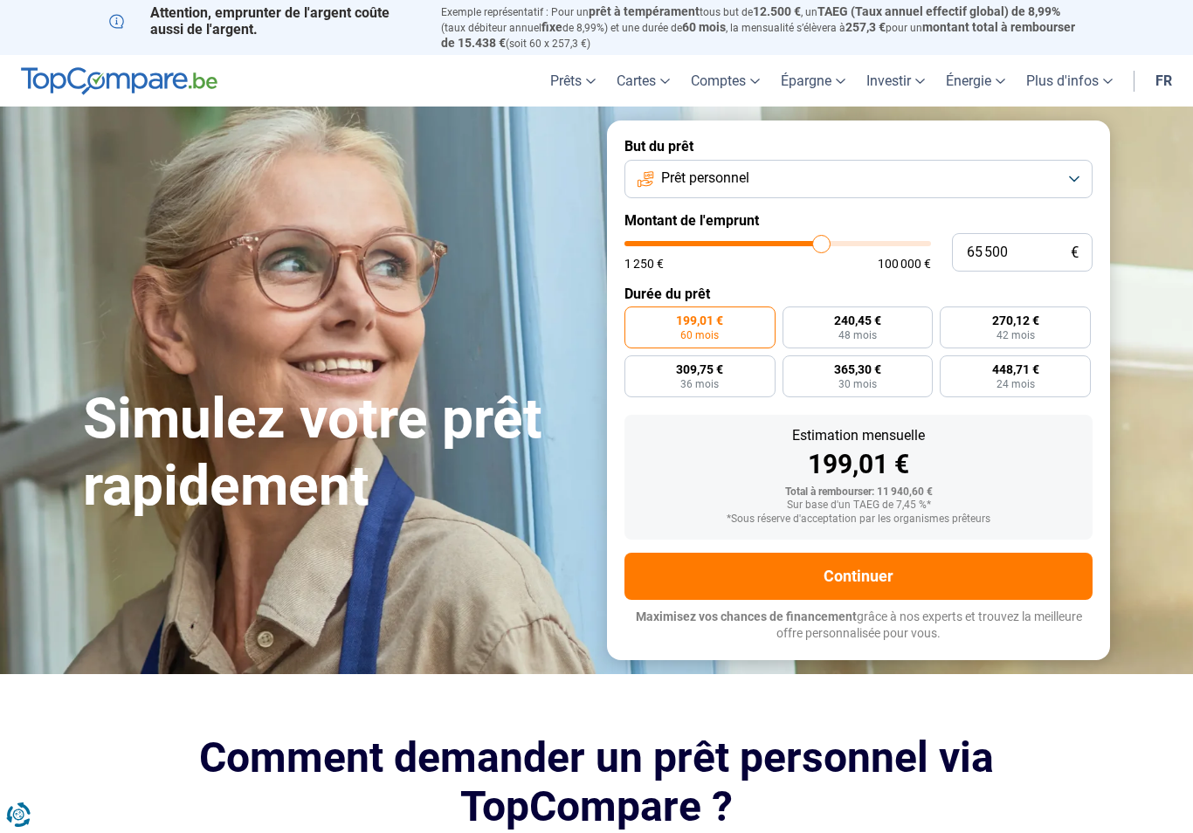
type input "65500"
radio input "false"
